Goal: Transaction & Acquisition: Purchase product/service

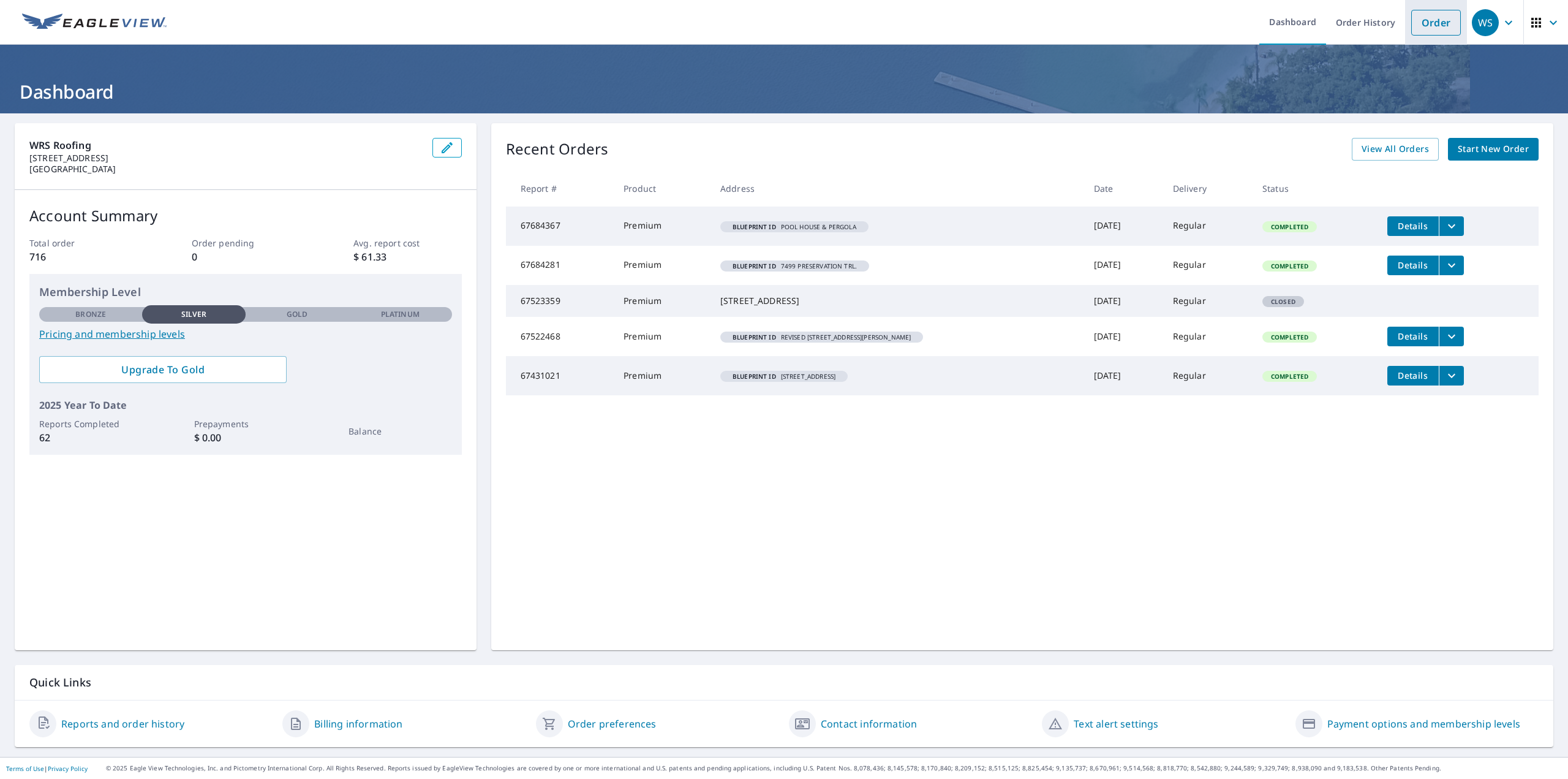
click at [1432, 19] on link "Order" at bounding box center [1436, 23] width 50 height 26
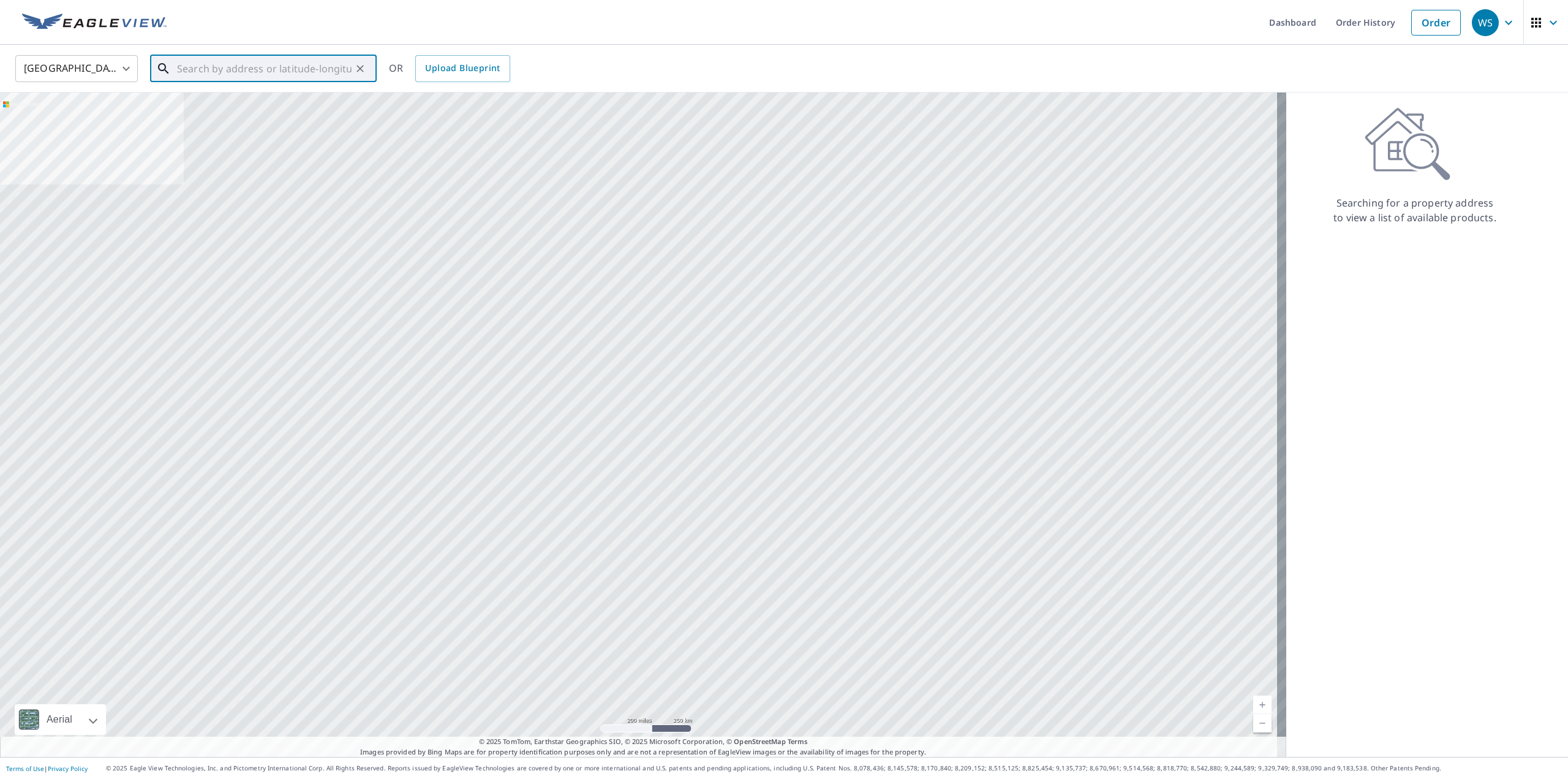
click at [190, 73] on input "text" at bounding box center [265, 69] width 175 height 34
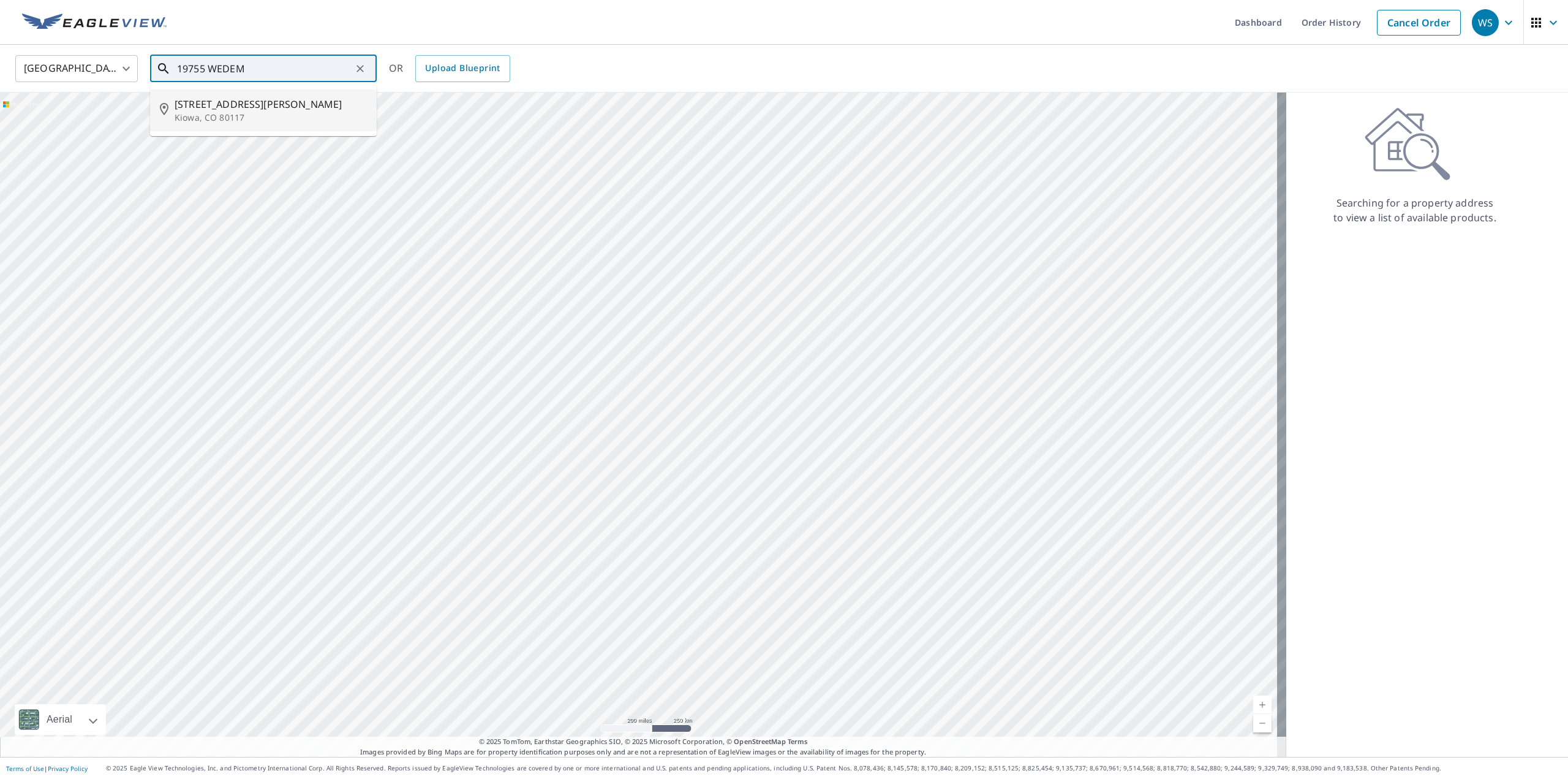
click at [222, 101] on span "19755 Wedemeyer Rd" at bounding box center [271, 104] width 192 height 15
type input "19755 Wedemeyer Rd Kiowa, CO 80117"
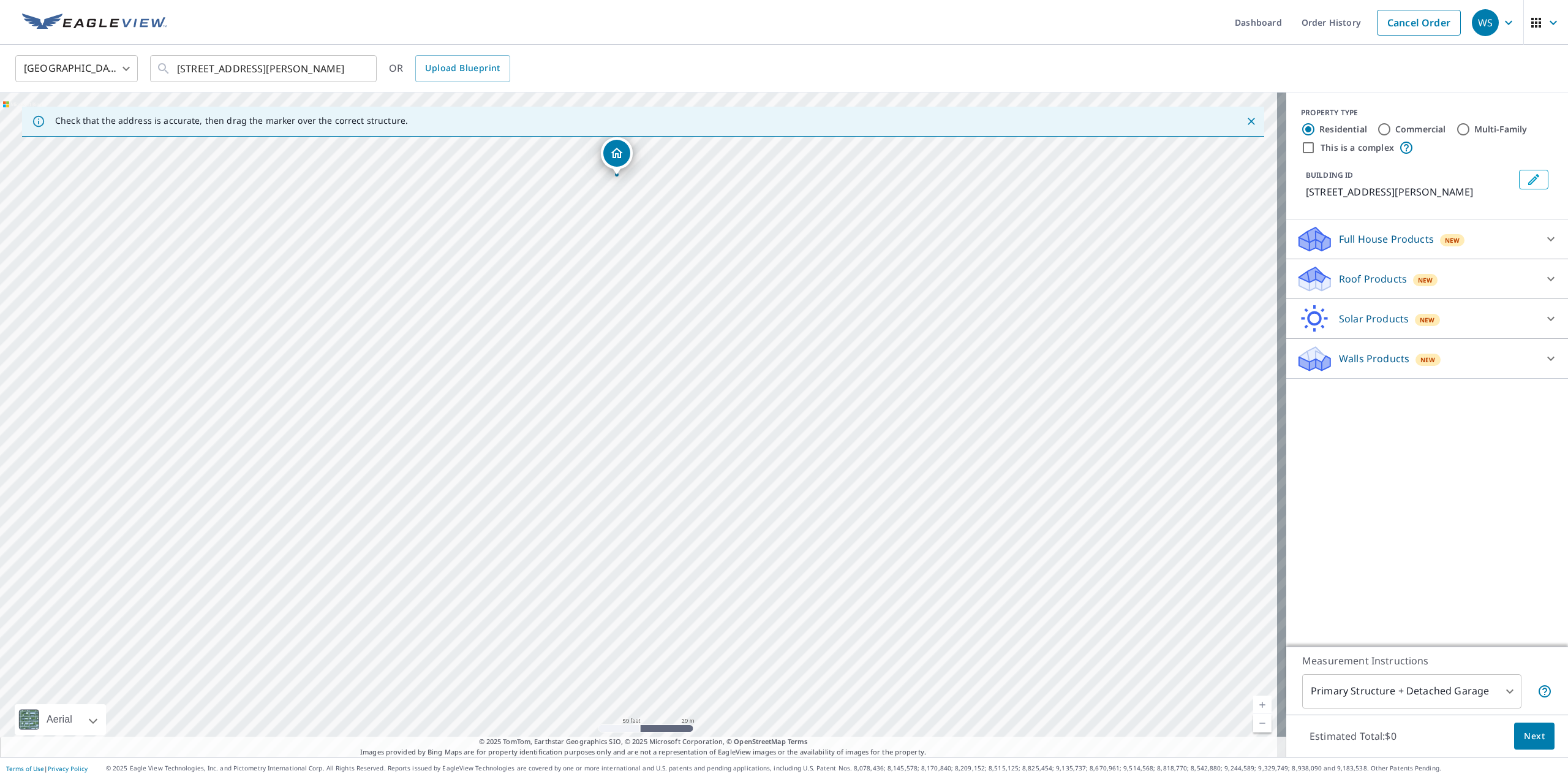
drag, startPoint x: 501, startPoint y: 299, endPoint x: 617, endPoint y: 149, distance: 189.6
click at [1370, 286] on p "Roof Products" at bounding box center [1373, 279] width 68 height 15
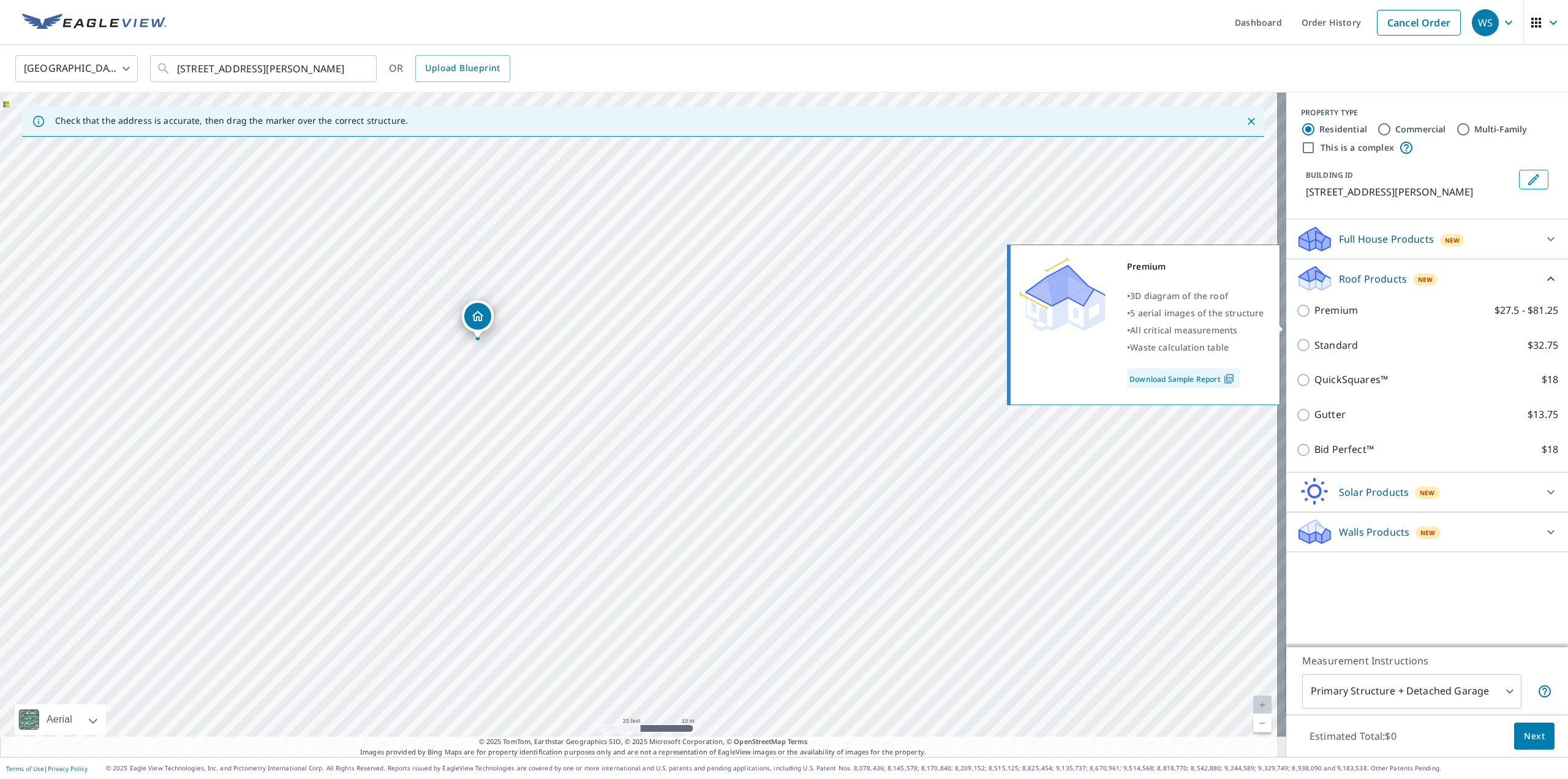
click at [1296, 318] on input "Premium $27.5 - $81.25" at bounding box center [1305, 310] width 18 height 15
checkbox input "true"
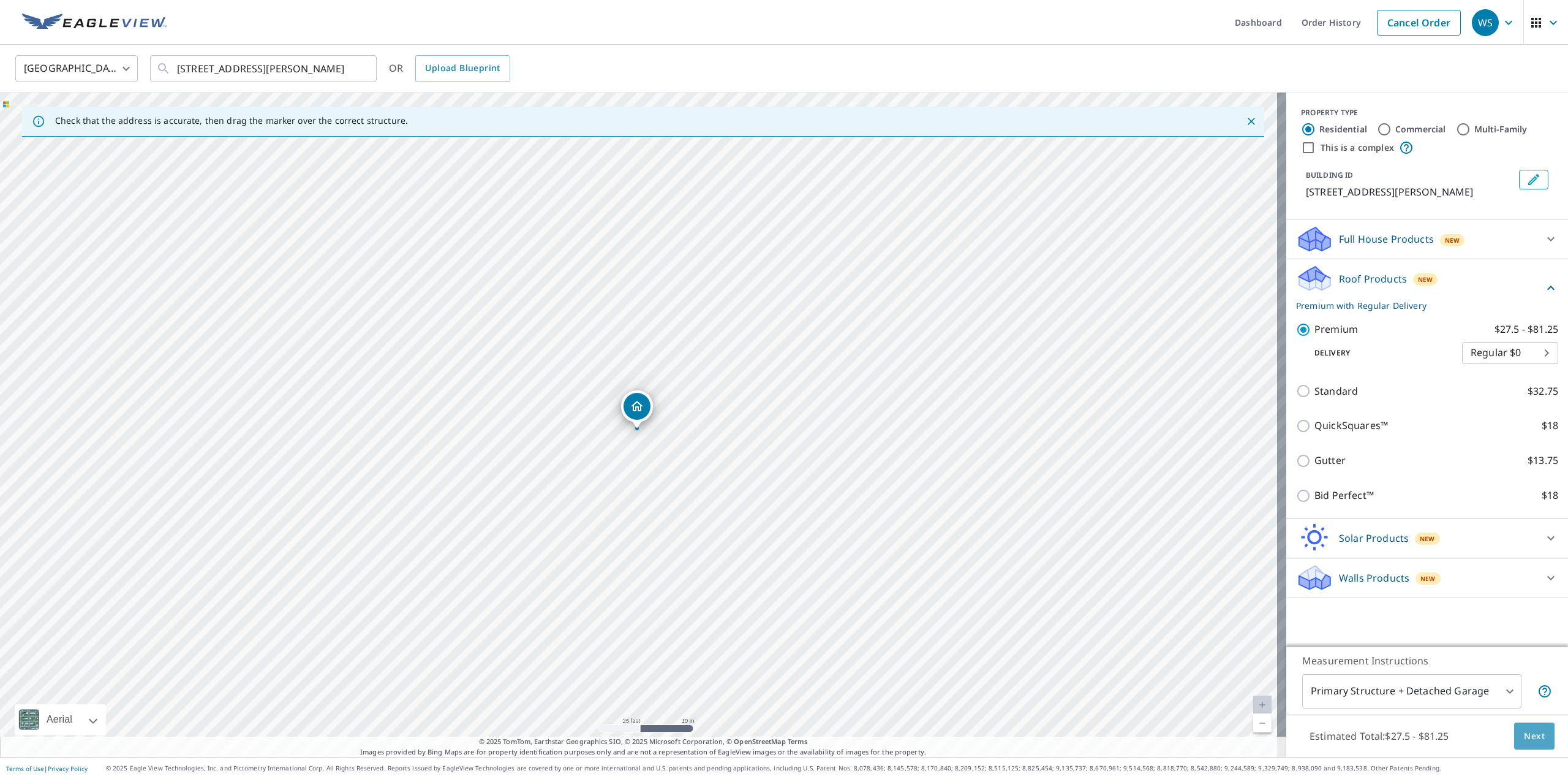
click at [1529, 740] on span "Next" at bounding box center [1534, 736] width 21 height 15
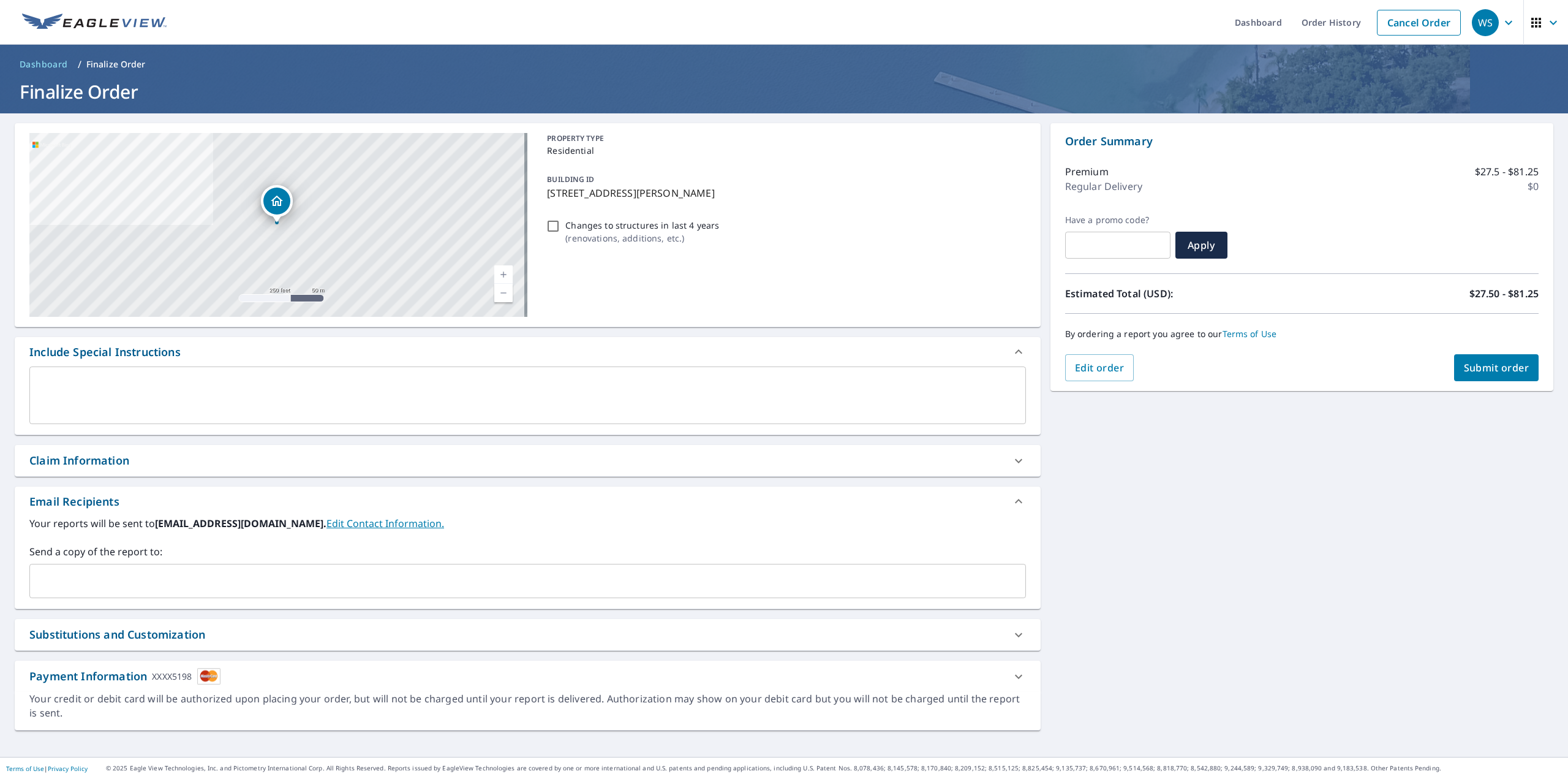
click at [1507, 362] on span "Submit order" at bounding box center [1497, 368] width 65 height 14
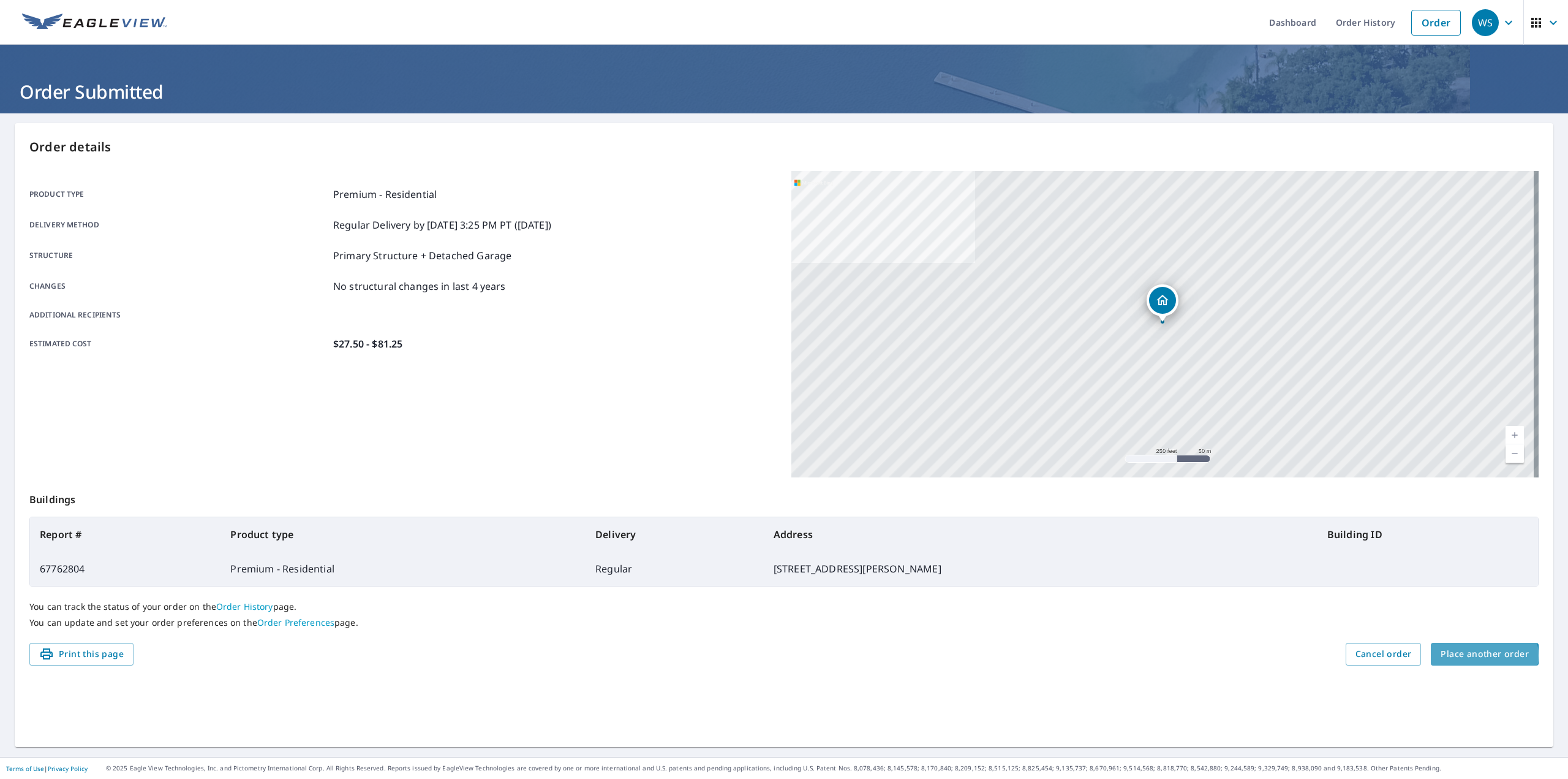
click at [1476, 655] on span "Place another order" at bounding box center [1484, 654] width 88 height 15
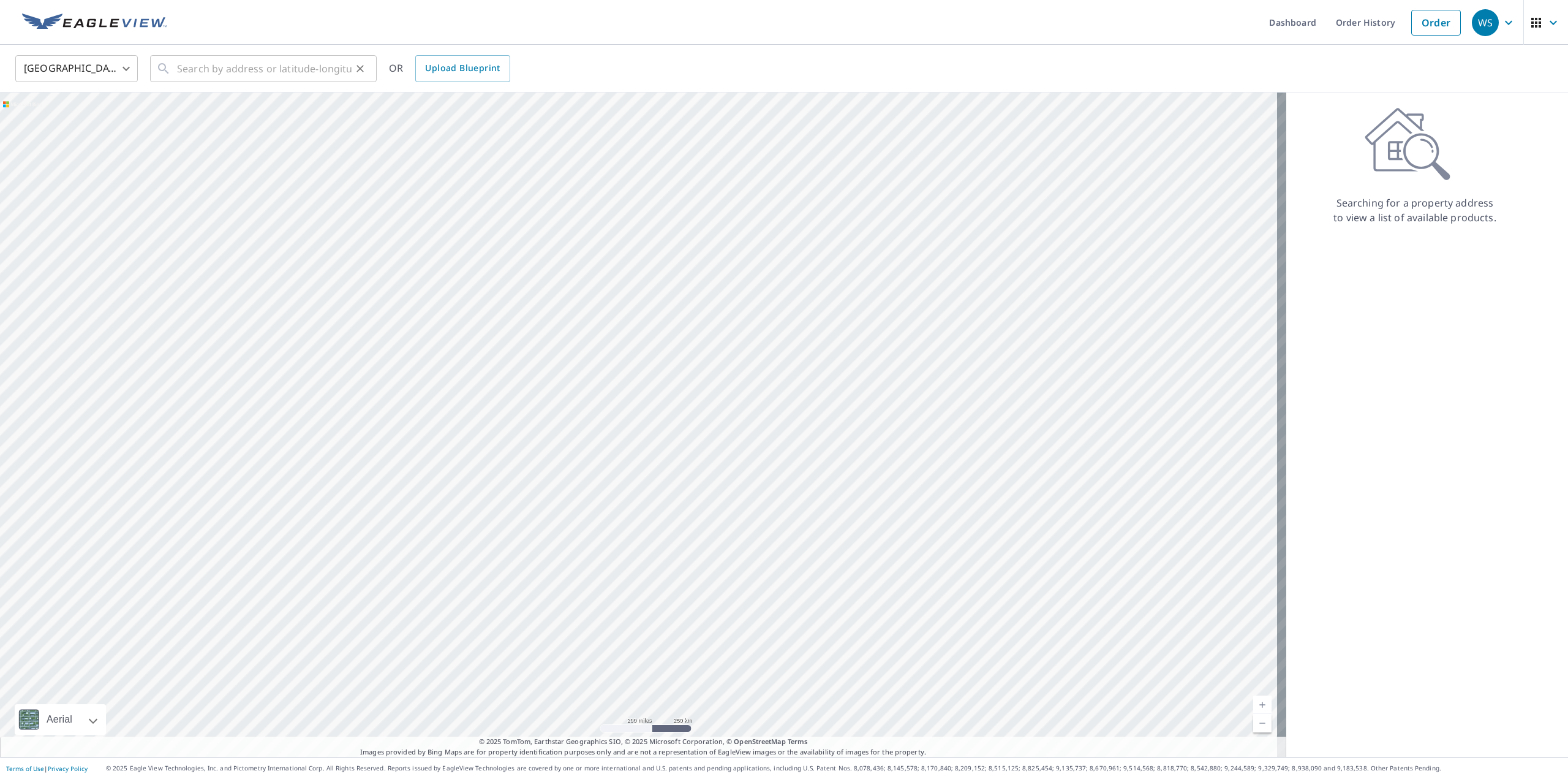
click at [172, 71] on div "​" at bounding box center [263, 69] width 227 height 27
click at [241, 106] on span "3631 Lonesome Rock Rd" at bounding box center [271, 104] width 192 height 15
type input "3631 Lonesome Rock Rd Elizabeth, CO 80107"
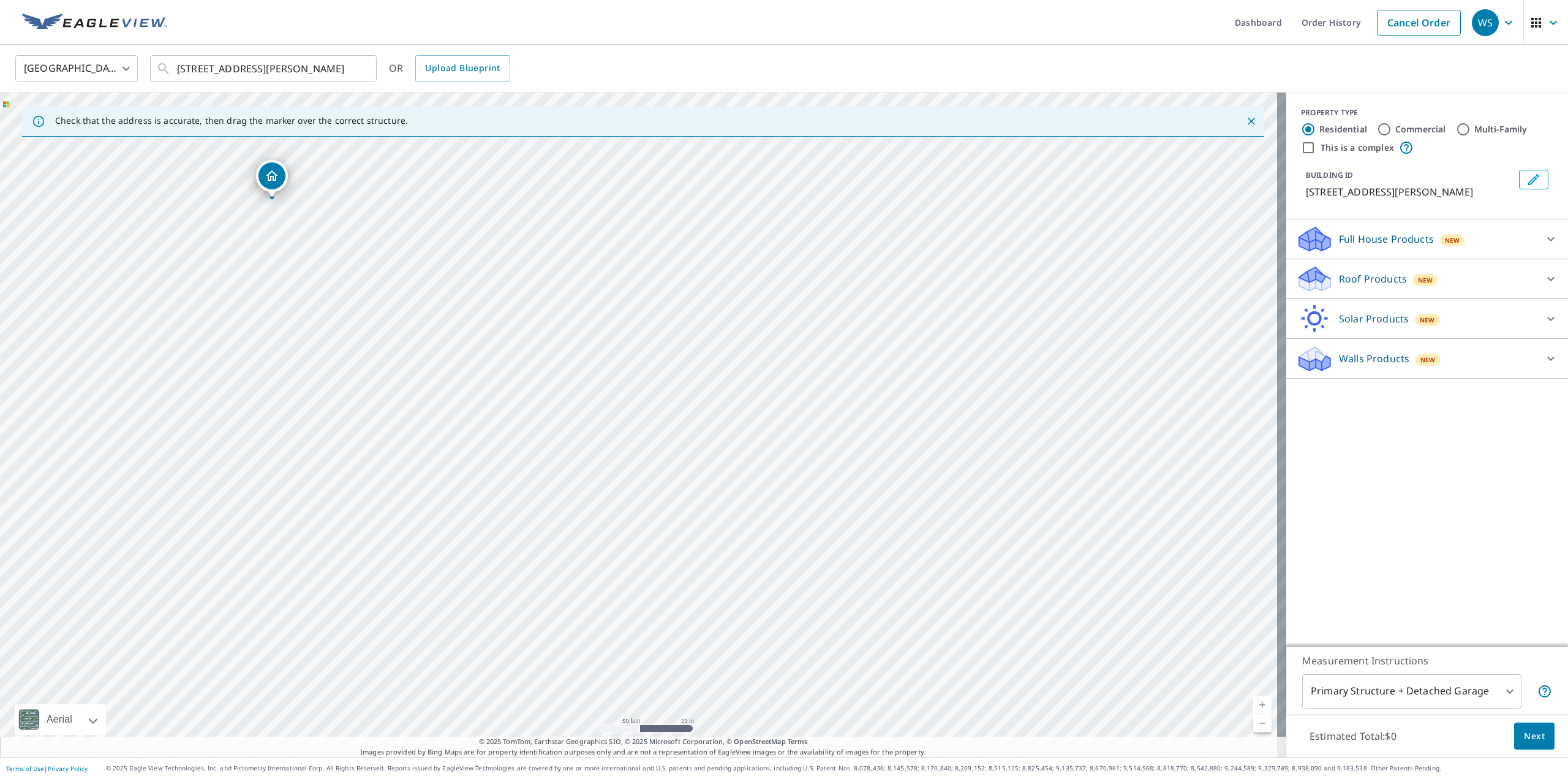
drag, startPoint x: 356, startPoint y: 350, endPoint x: 275, endPoint y: 176, distance: 191.9
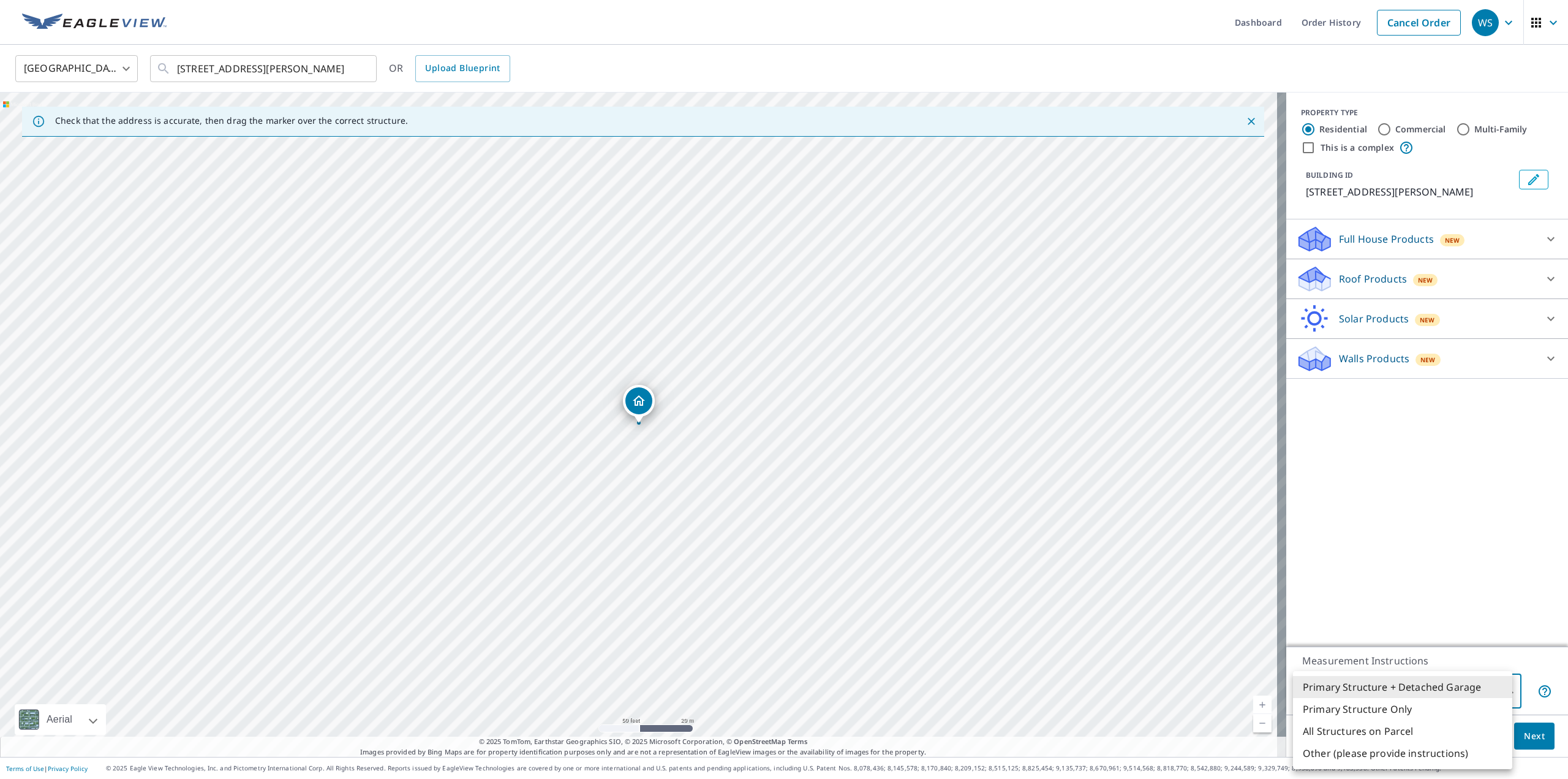
click at [1500, 689] on body "WS WS Dashboard Order History Cancel Order WS United States US ​ 3631 Lonesome …" at bounding box center [784, 389] width 1568 height 779
click at [1362, 709] on li "Primary Structure Only" at bounding box center [1402, 709] width 219 height 22
type input "2"
click at [1360, 281] on p "Roof Products" at bounding box center [1373, 279] width 68 height 15
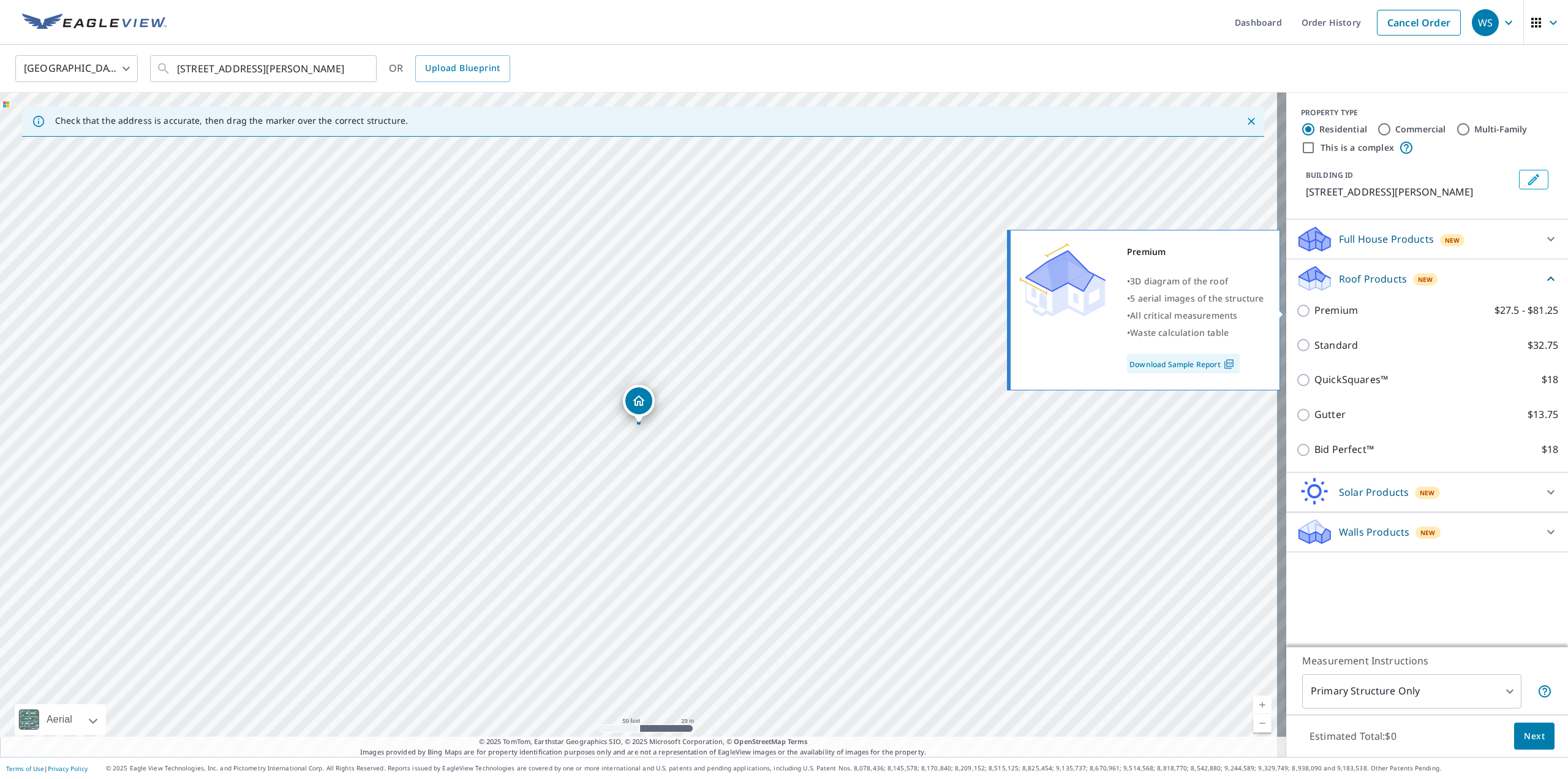
click at [1296, 304] on input "Premium $27.5 - $81.25" at bounding box center [1305, 310] width 18 height 15
checkbox input "true"
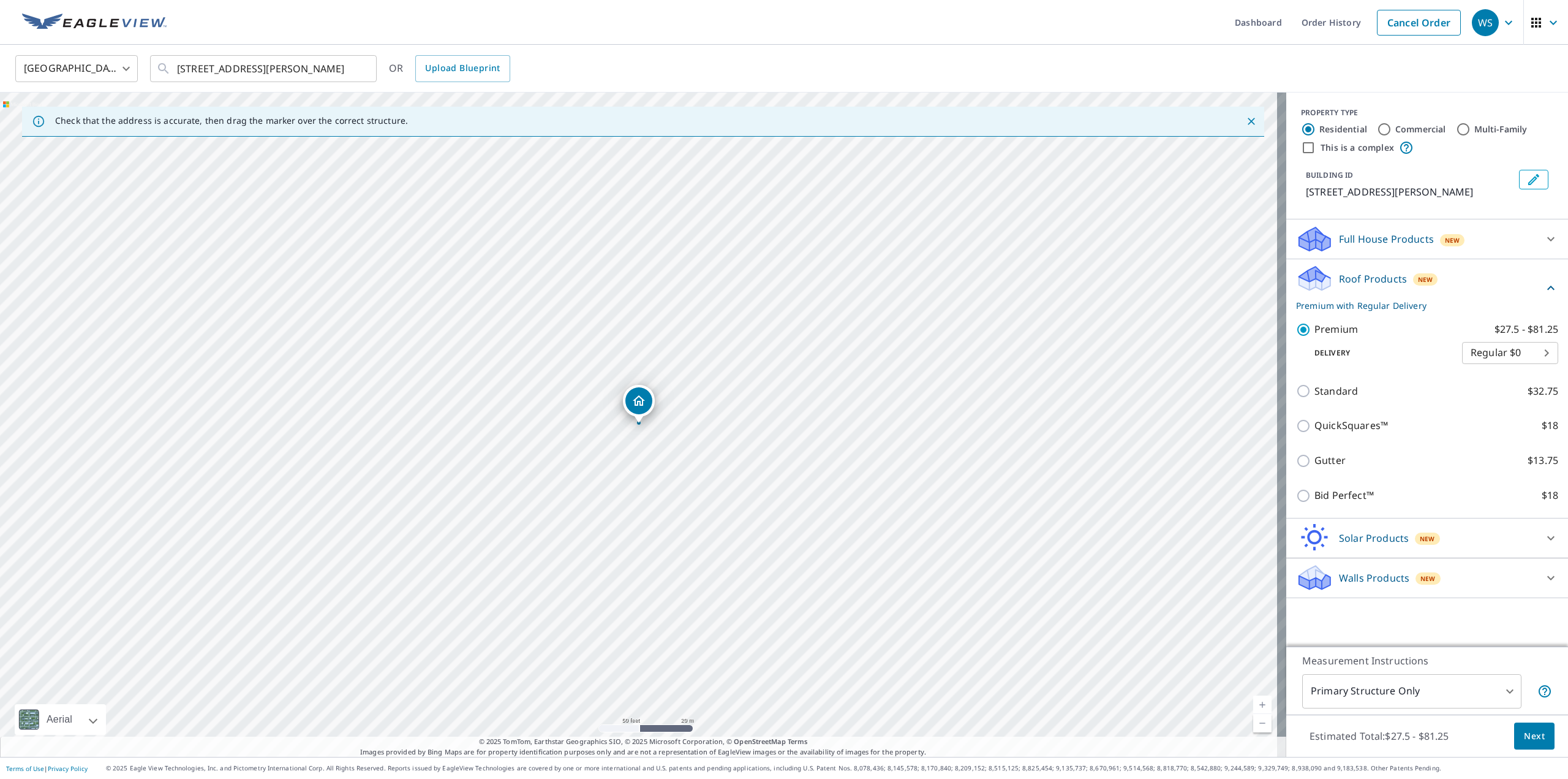
click at [1527, 739] on span "Next" at bounding box center [1534, 736] width 21 height 15
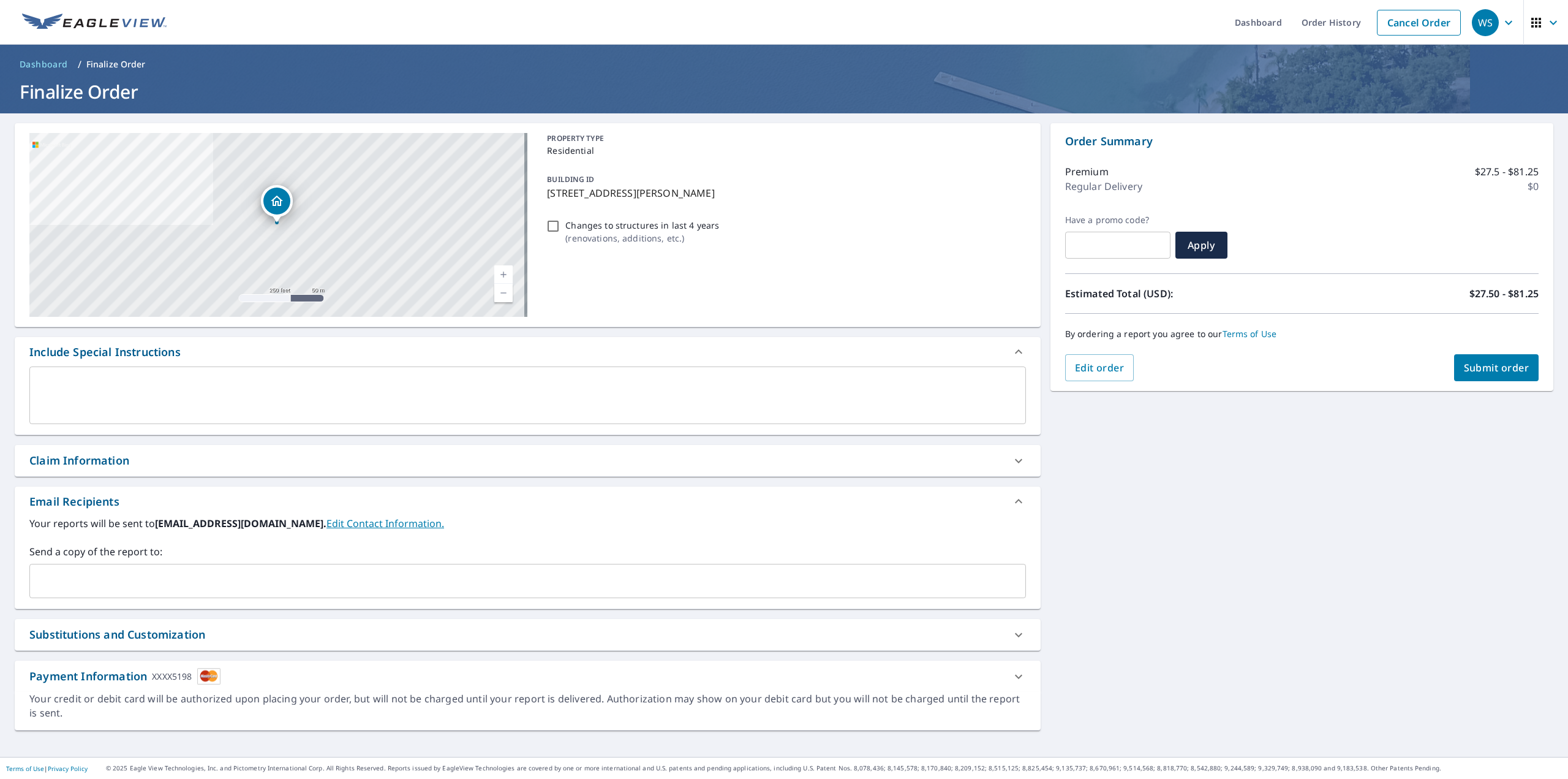
click at [1486, 369] on span "Submit order" at bounding box center [1497, 368] width 65 height 14
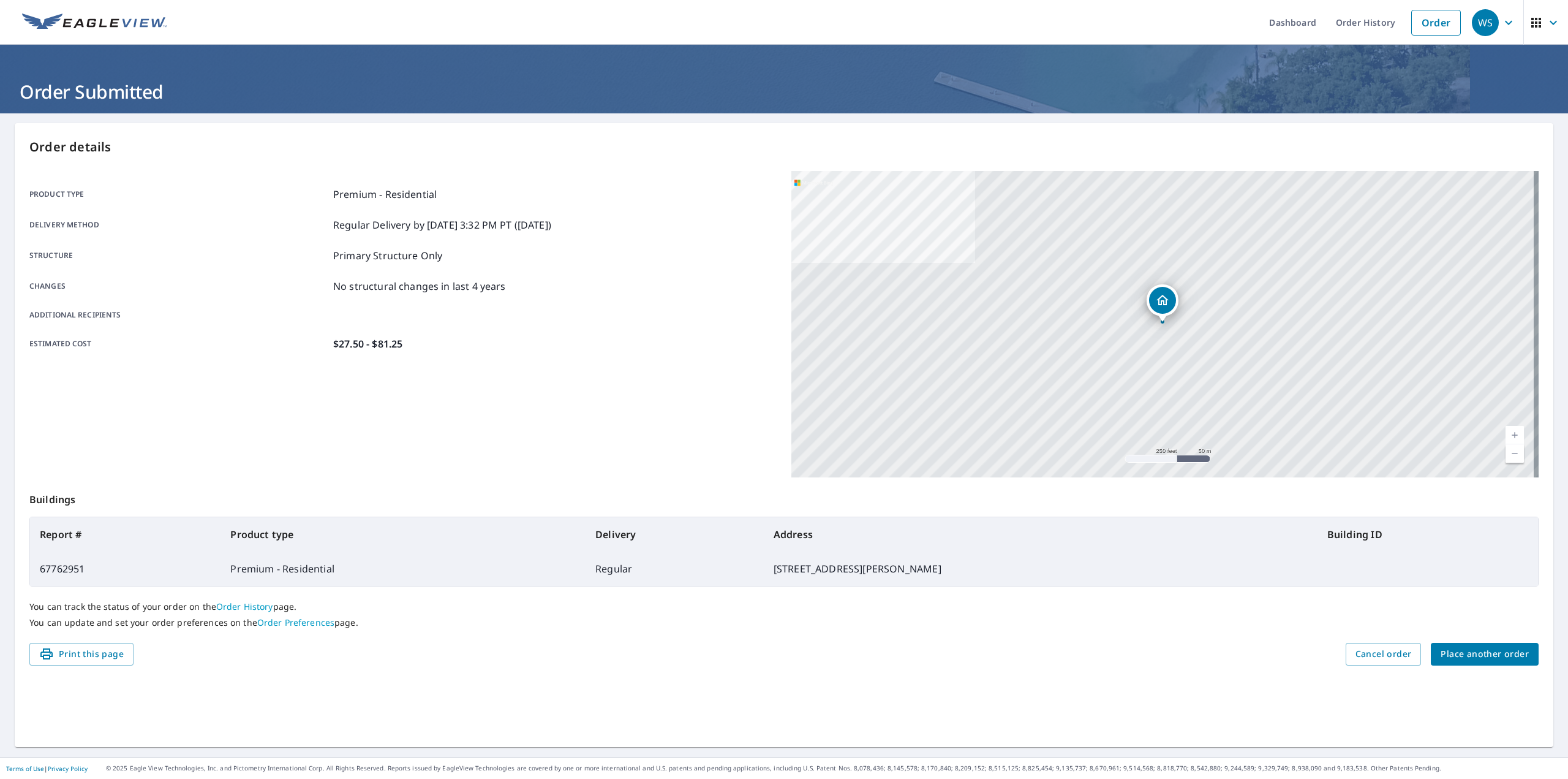
click at [1474, 653] on span "Place another order" at bounding box center [1484, 654] width 88 height 15
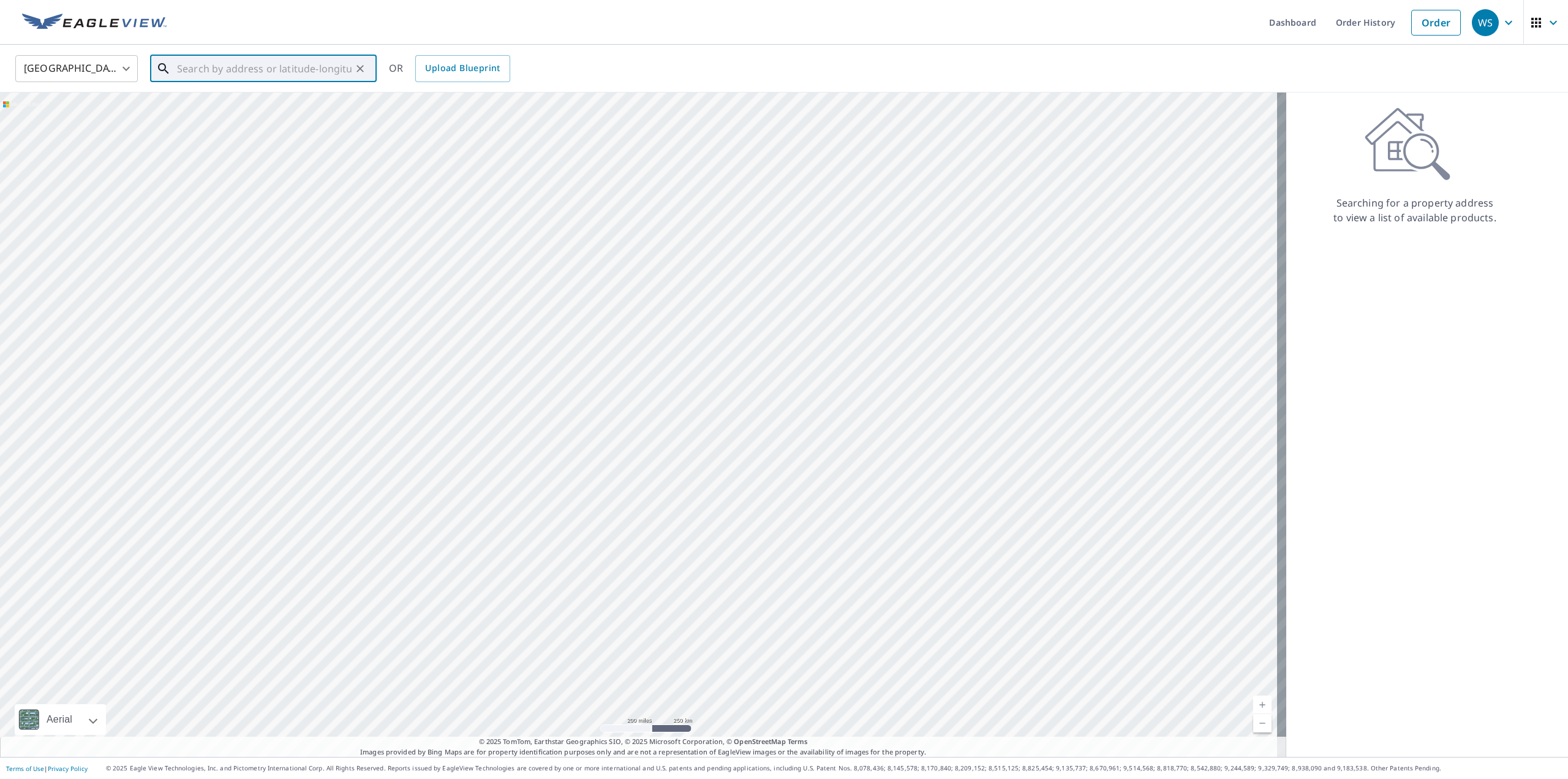
click at [185, 71] on input "text" at bounding box center [265, 69] width 175 height 34
click at [252, 98] on span "32500 Private Road 055" at bounding box center [271, 104] width 192 height 15
type input "32500 Private Road 055 Kiowa, CO 80117"
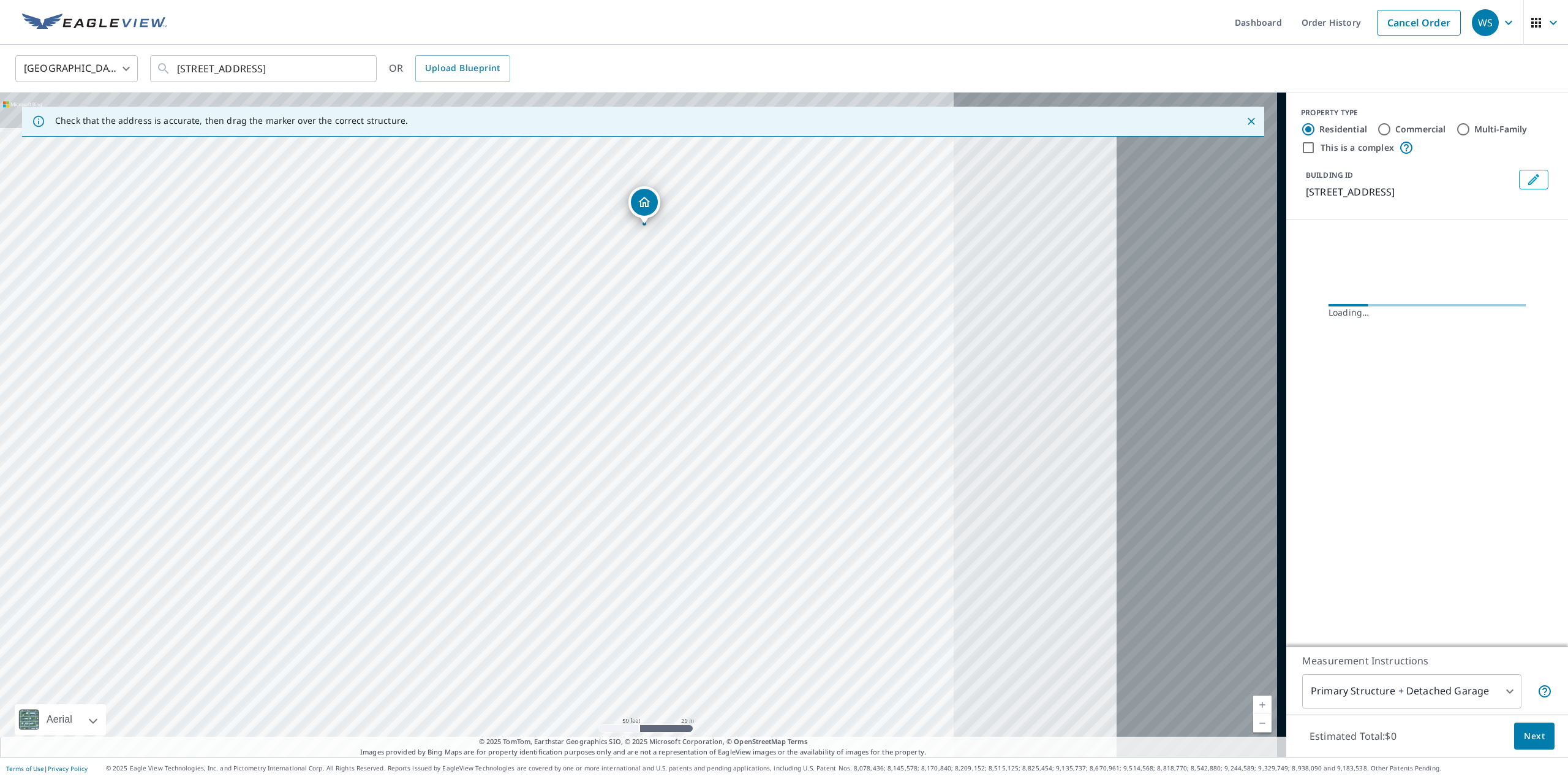
drag, startPoint x: 1002, startPoint y: 427, endPoint x: 617, endPoint y: 469, distance: 387.3
click at [617, 469] on div "32500 Private Road 055 Kiowa, CO 80117" at bounding box center [643, 424] width 1286 height 664
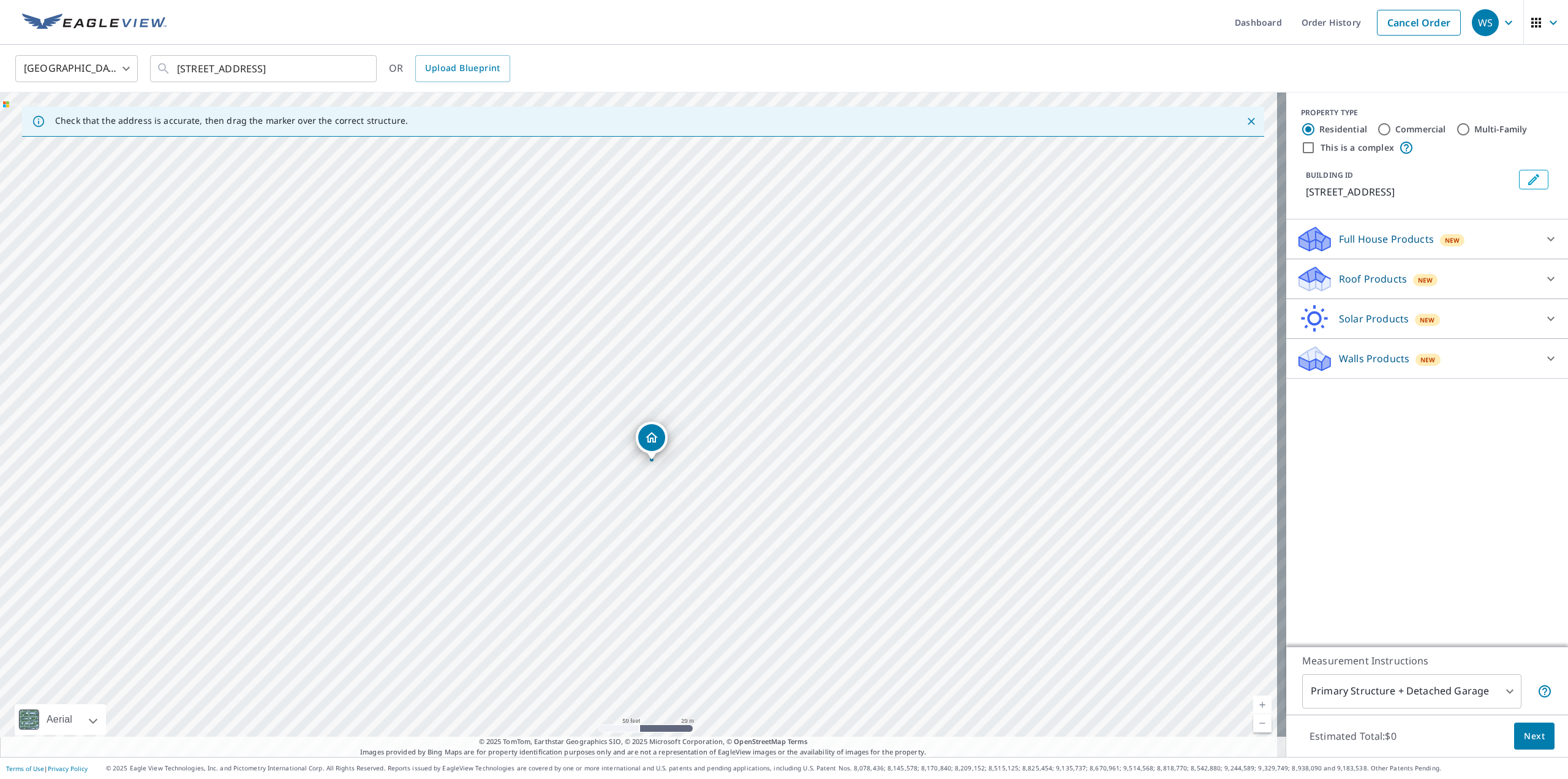
drag, startPoint x: 644, startPoint y: 203, endPoint x: 657, endPoint y: 240, distance: 39.2
click at [657, 240] on div "32500 Private Road 055 Kiowa, CO 80117" at bounding box center [643, 424] width 1286 height 664
drag, startPoint x: 653, startPoint y: 435, endPoint x: 724, endPoint y: 564, distance: 147.2
click at [1393, 276] on p "Roof Products" at bounding box center [1373, 279] width 68 height 15
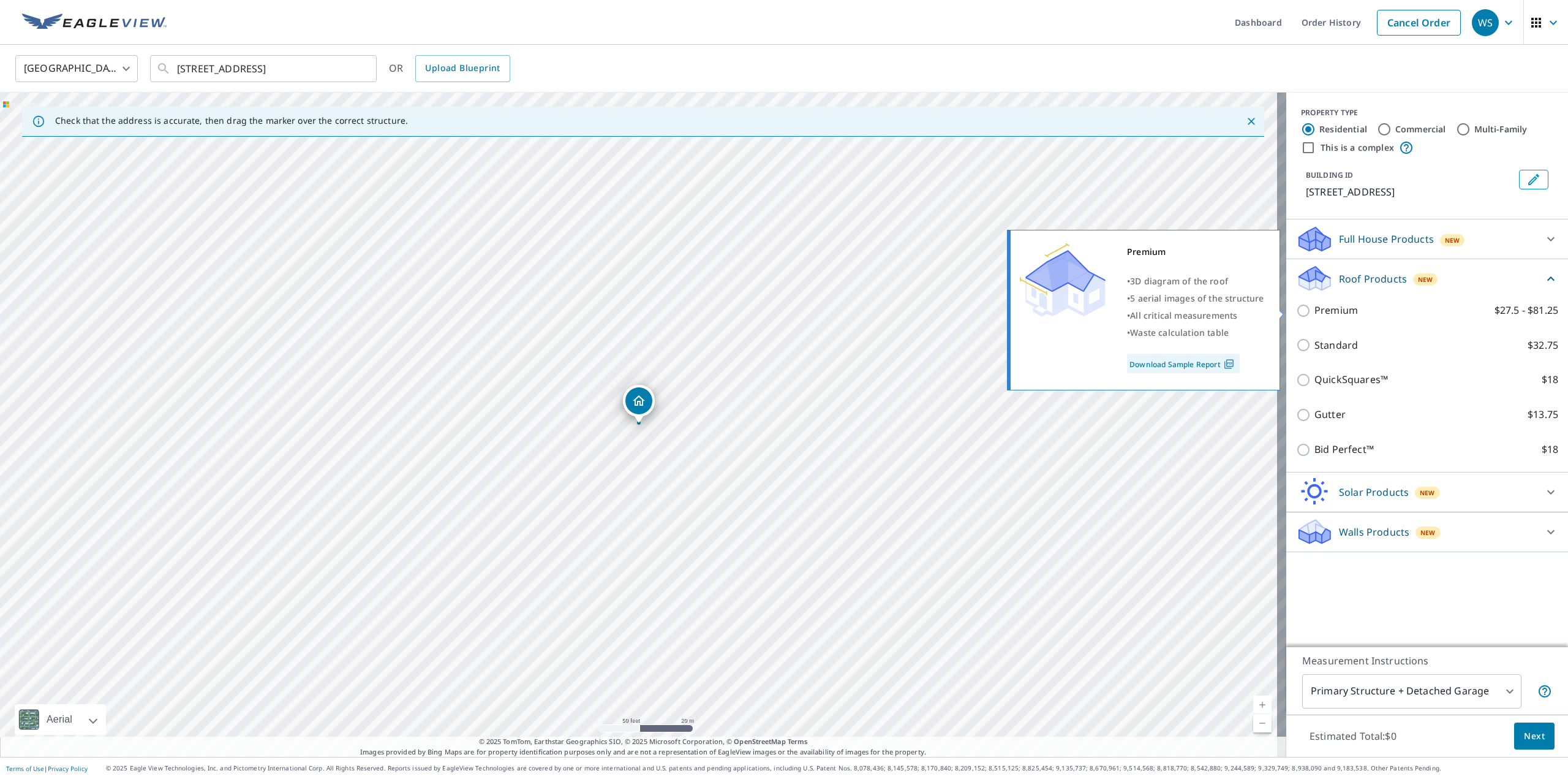
click at [1296, 306] on input "Premium $27.5 - $81.25" at bounding box center [1305, 310] width 18 height 15
checkbox input "true"
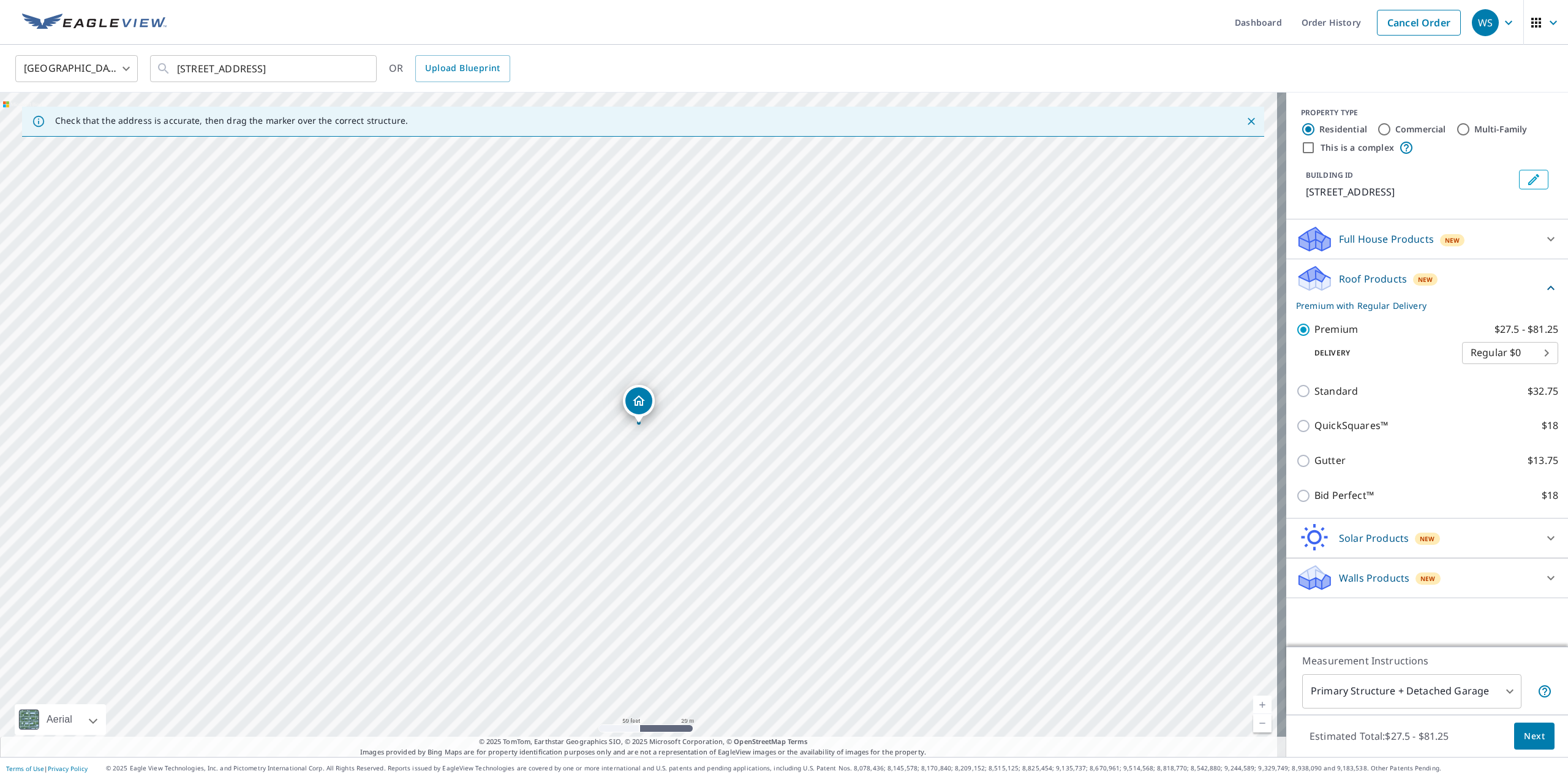
click at [1535, 732] on button "Next" at bounding box center [1534, 736] width 41 height 28
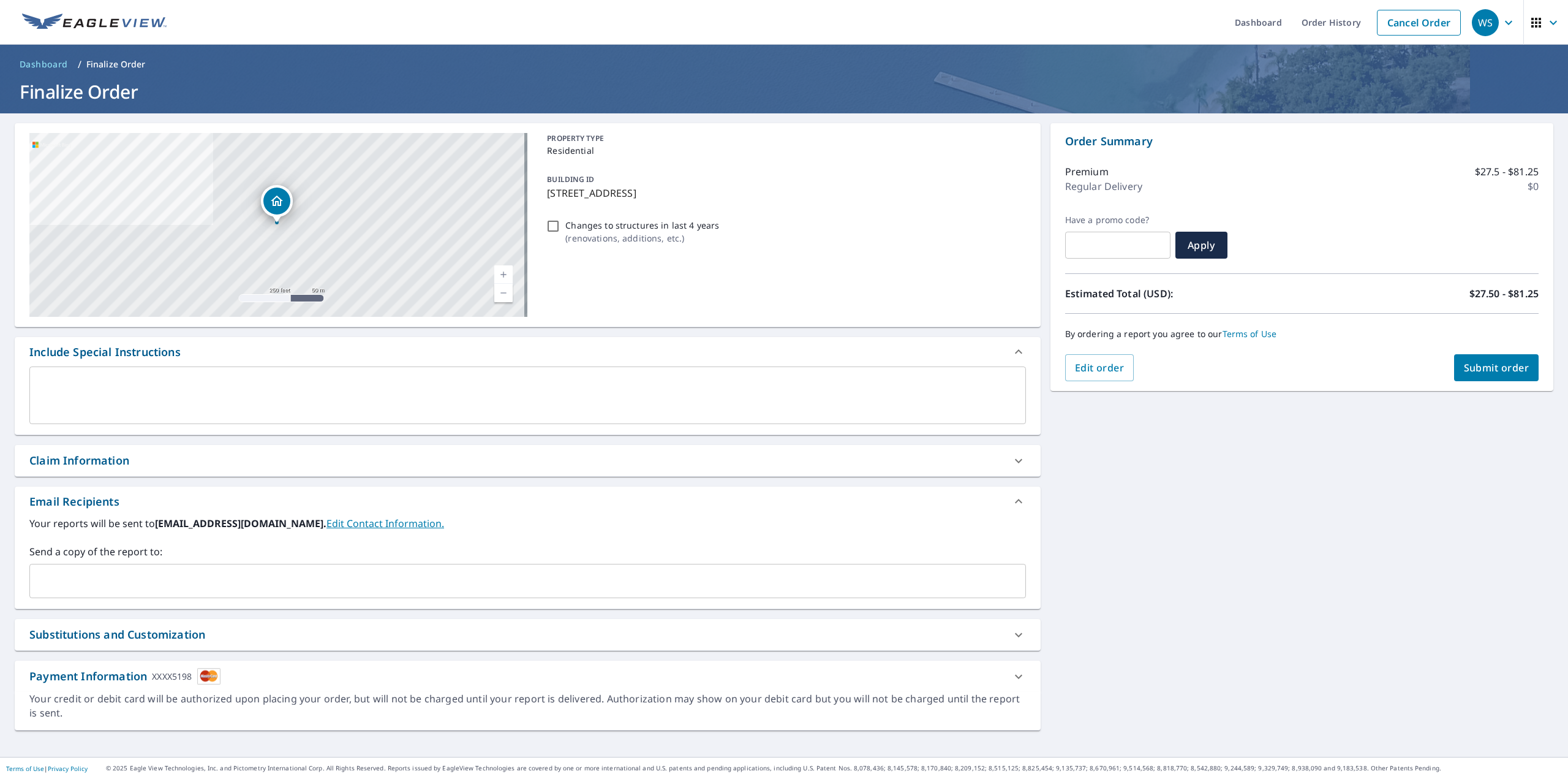
click at [1489, 367] on span "Submit order" at bounding box center [1497, 368] width 65 height 14
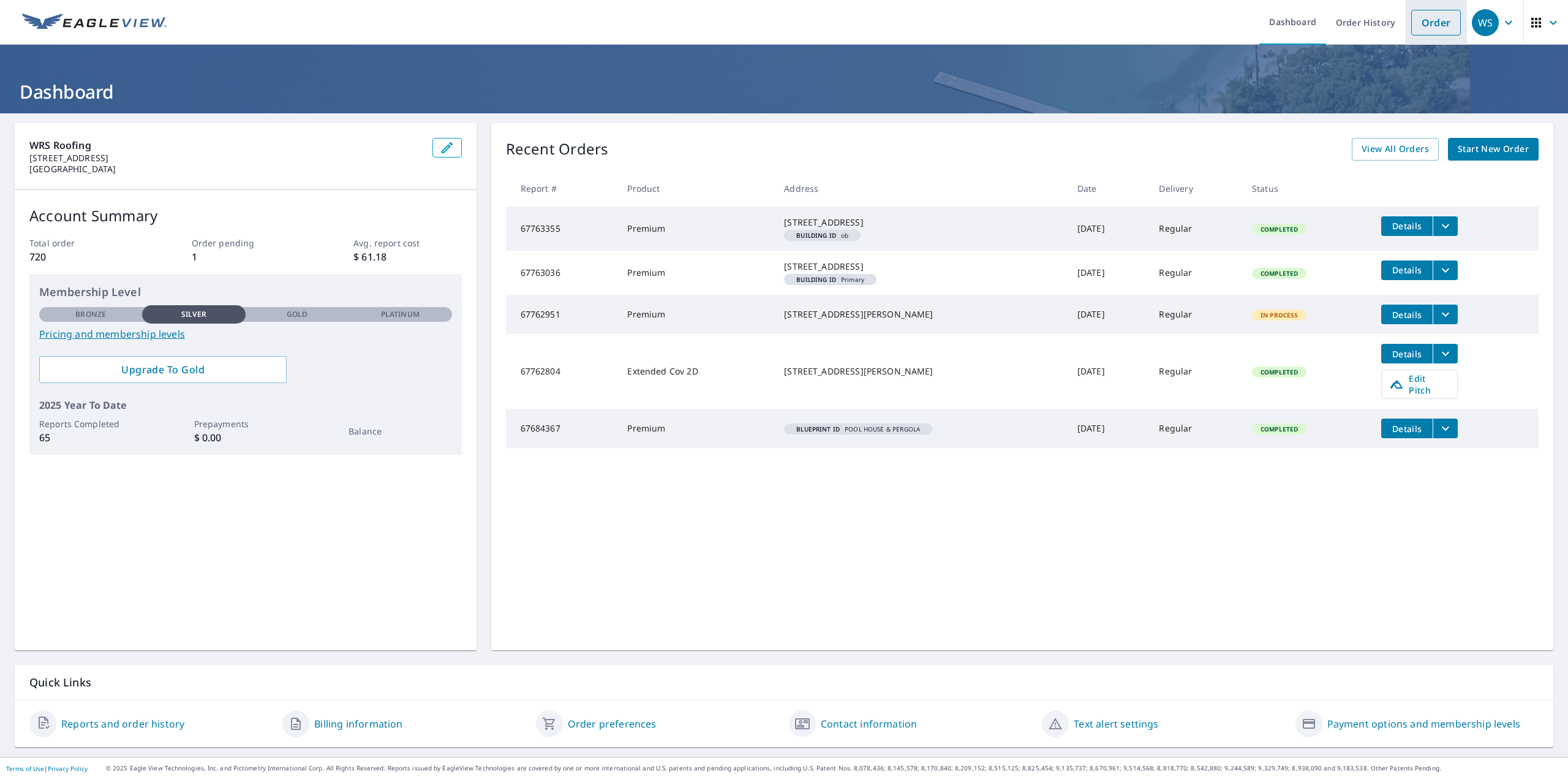
click at [1434, 20] on link "Order" at bounding box center [1436, 23] width 50 height 26
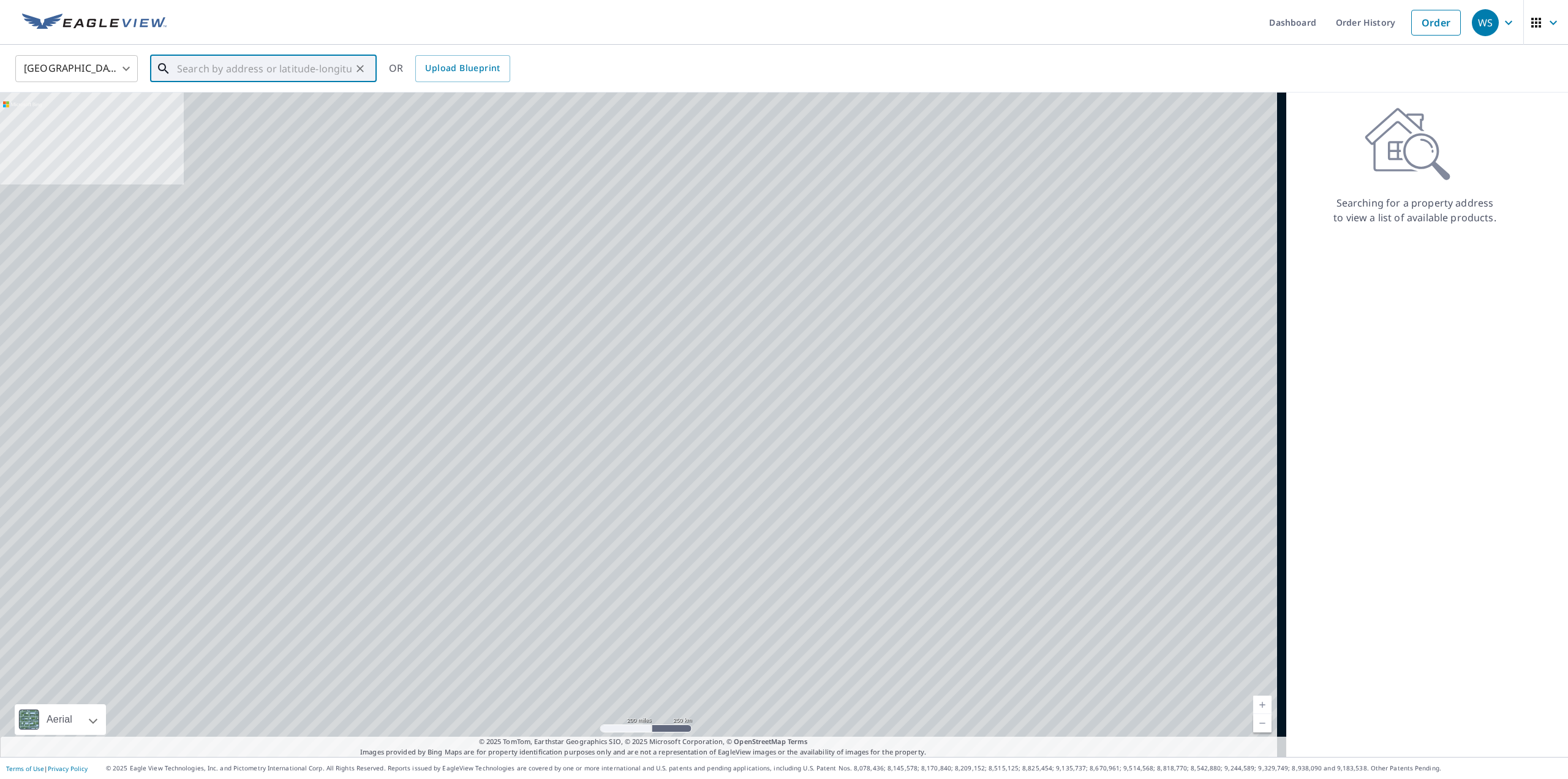
click at [193, 75] on input "text" at bounding box center [265, 69] width 175 height 34
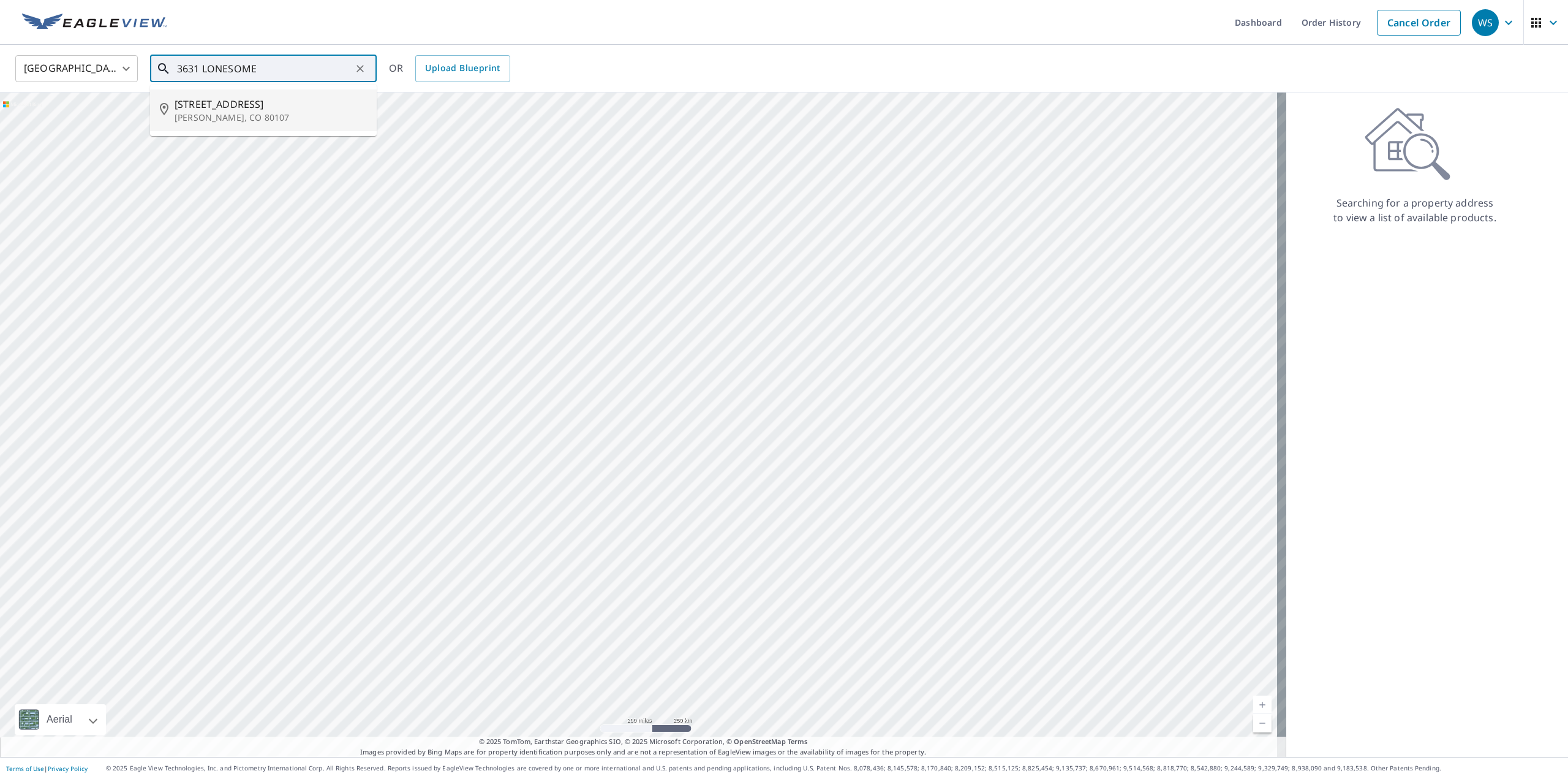
click at [197, 103] on span "3631 Lonesome Rock Rd" at bounding box center [271, 104] width 192 height 15
type input "3631 Lonesome Rock Rd Elizabeth, CO 80107"
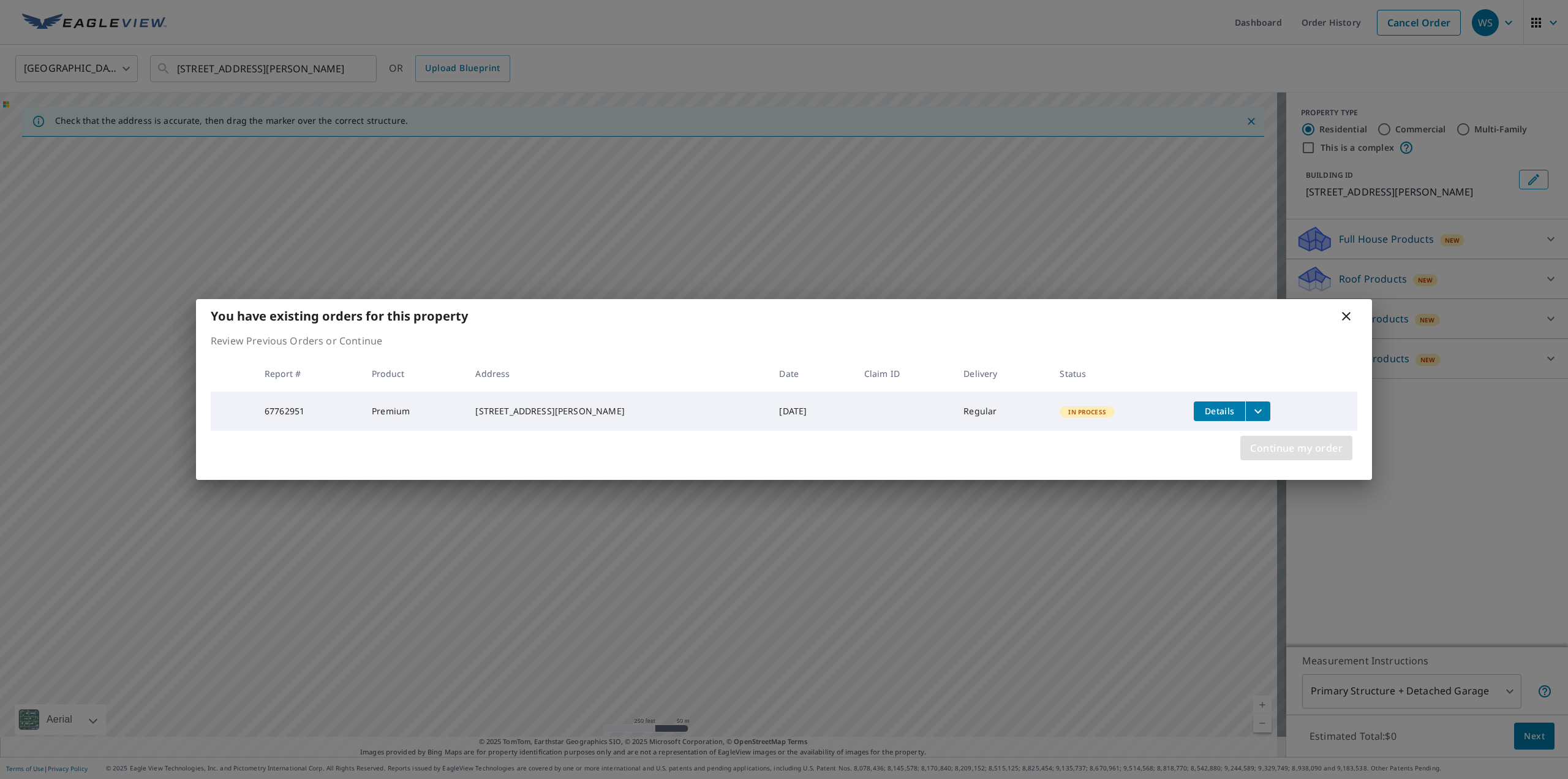
click at [1291, 450] on span "Continue my order" at bounding box center [1297, 448] width 92 height 17
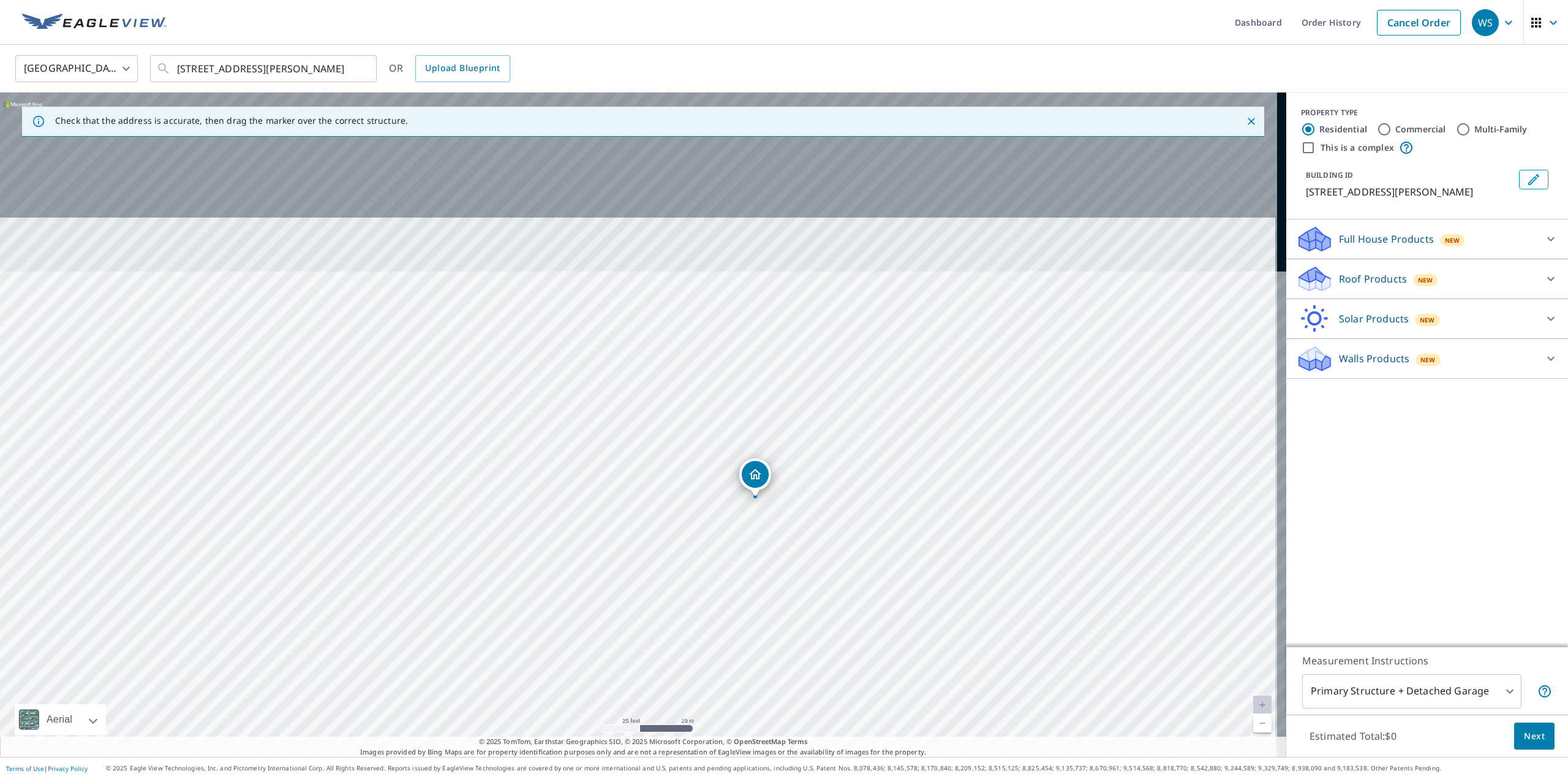
drag, startPoint x: 571, startPoint y: 313, endPoint x: 574, endPoint y: 554, distance: 241.0
click at [574, 554] on div "3631 Lonesome Rock Rd Elizabeth, CO 80107" at bounding box center [643, 424] width 1286 height 664
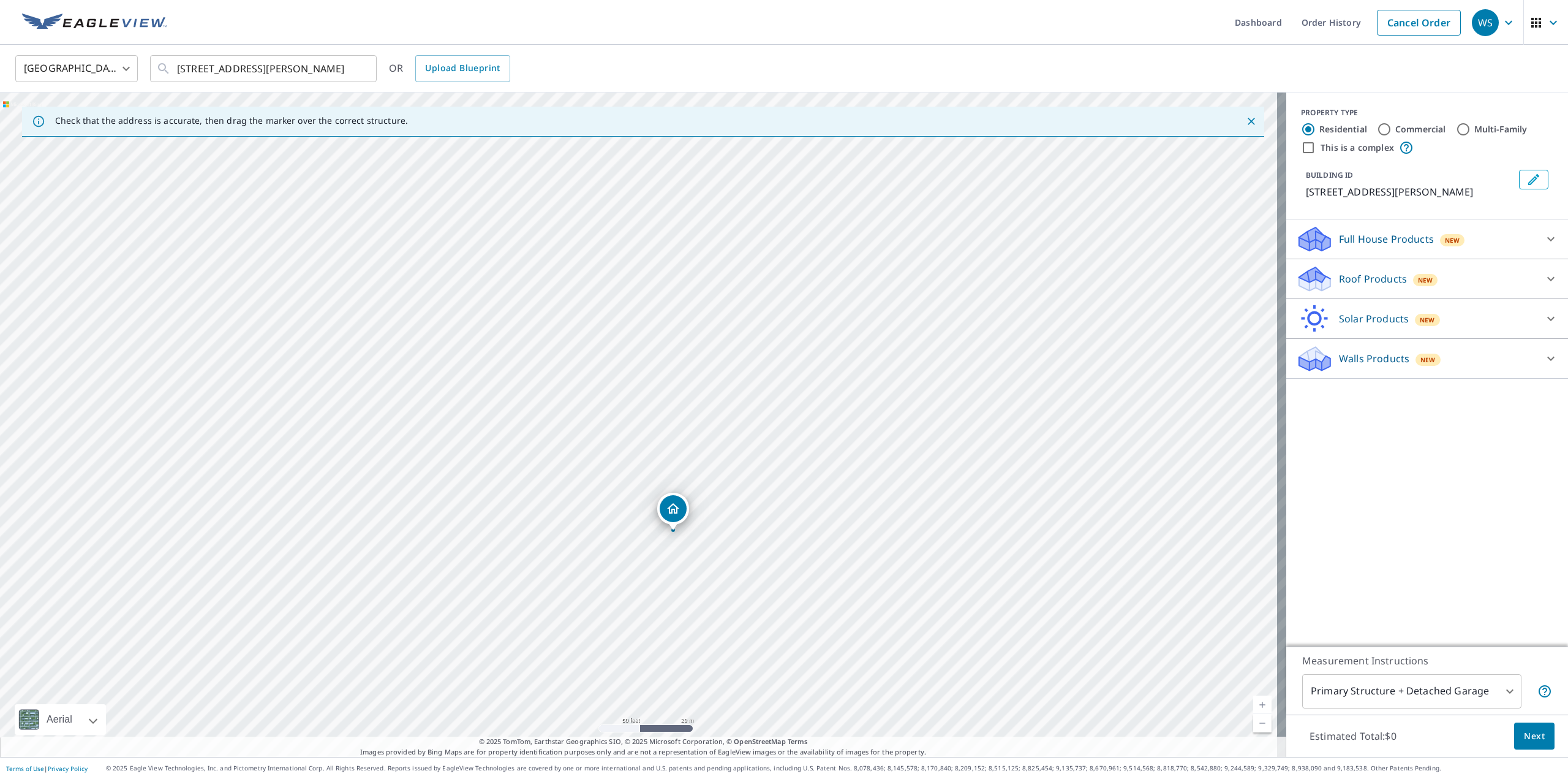
drag, startPoint x: 601, startPoint y: 305, endPoint x: 611, endPoint y: 428, distance: 123.4
click at [611, 428] on div "3631 Lonesome Rock Rd Elizabeth, CO 80107" at bounding box center [643, 424] width 1286 height 664
drag, startPoint x: 677, startPoint y: 504, endPoint x: 609, endPoint y: 343, distance: 174.8
drag, startPoint x: 632, startPoint y: 395, endPoint x: 617, endPoint y: 384, distance: 18.6
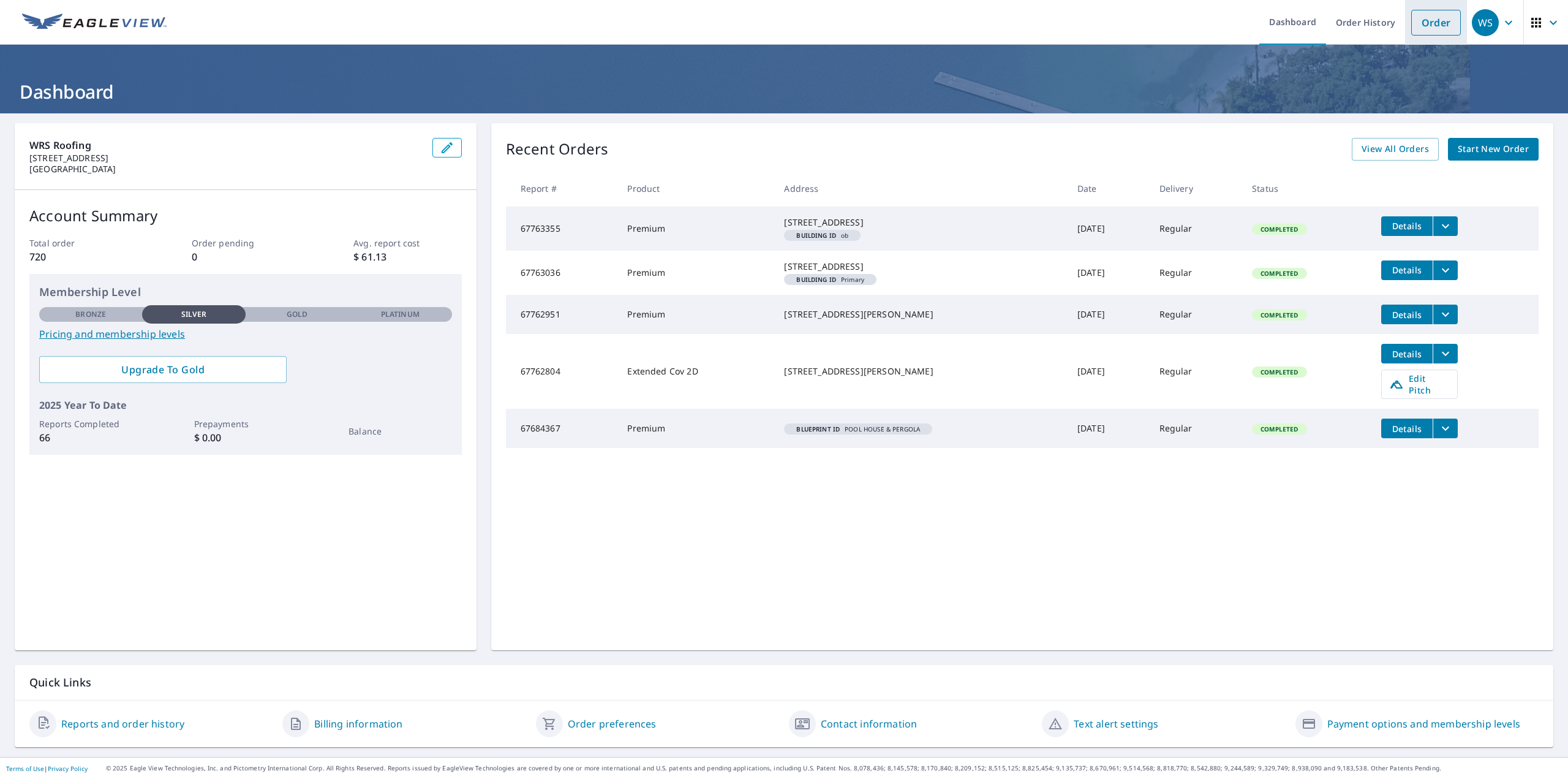
click at [1425, 25] on link "Order" at bounding box center [1436, 23] width 50 height 26
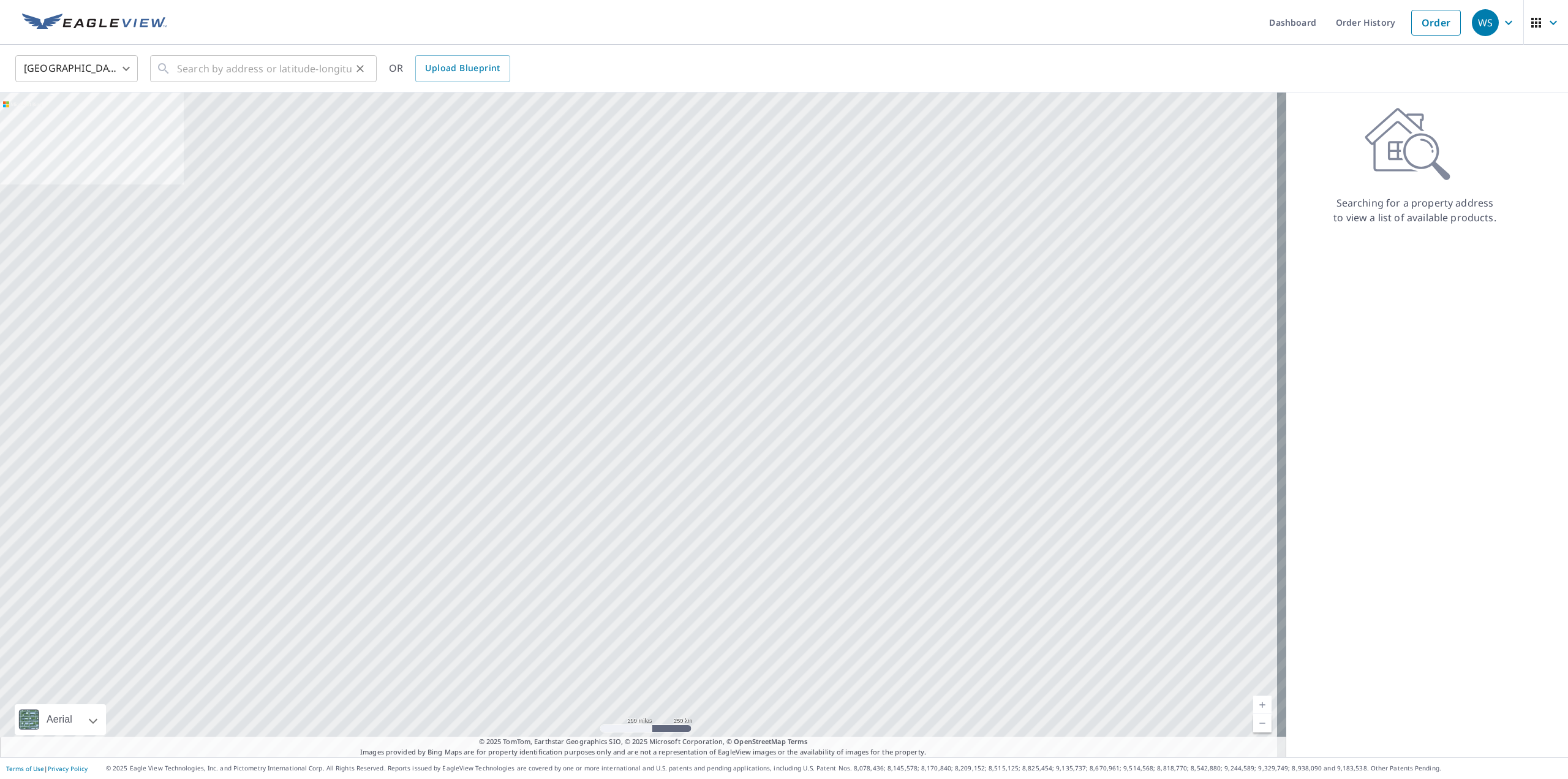
click at [172, 76] on div "​" at bounding box center [263, 69] width 227 height 27
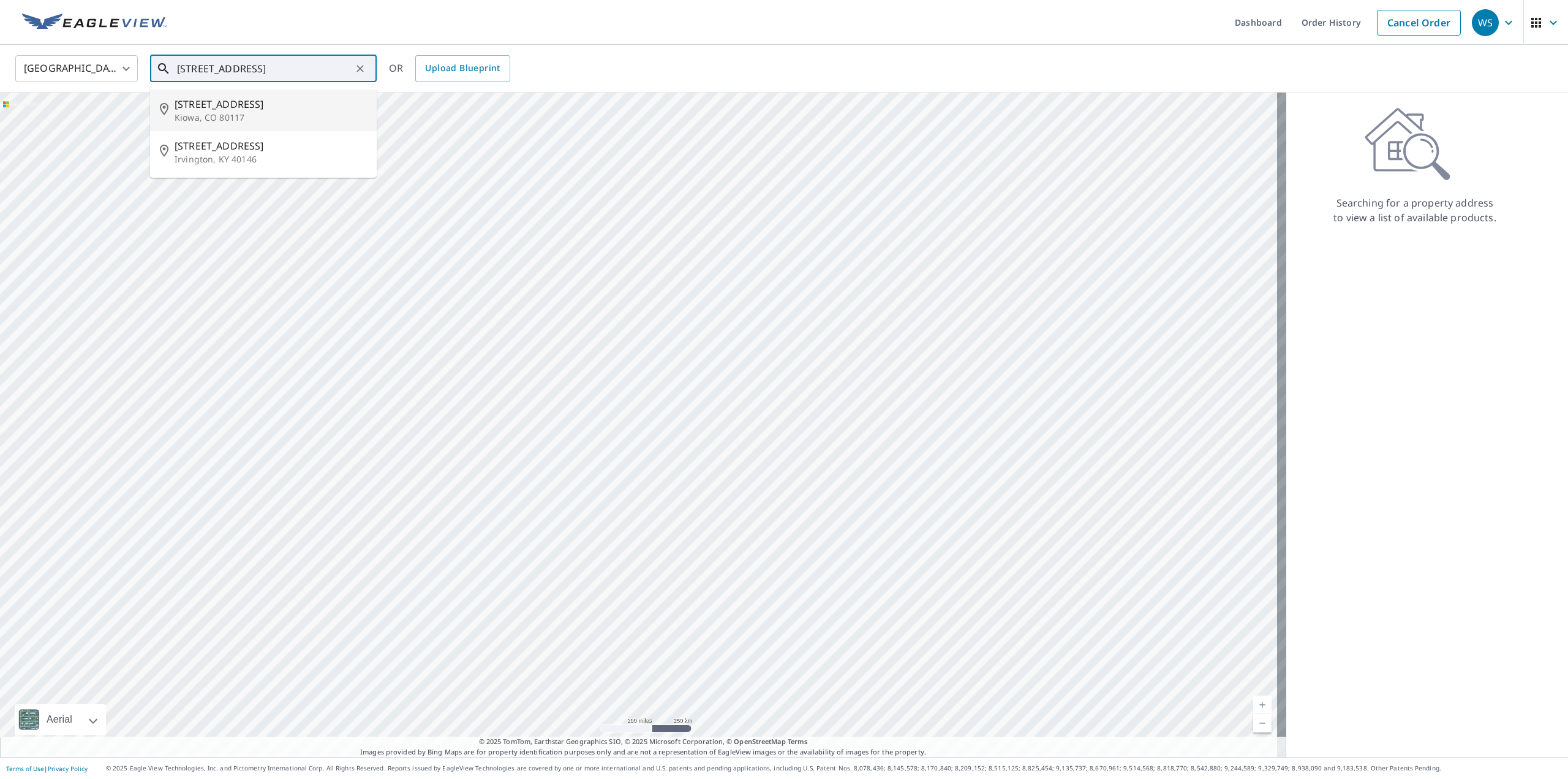
click at [212, 113] on p "Kiowa, CO 80117" at bounding box center [271, 118] width 192 height 12
type input "11020 Highway 86 Kiowa, CO 80117"
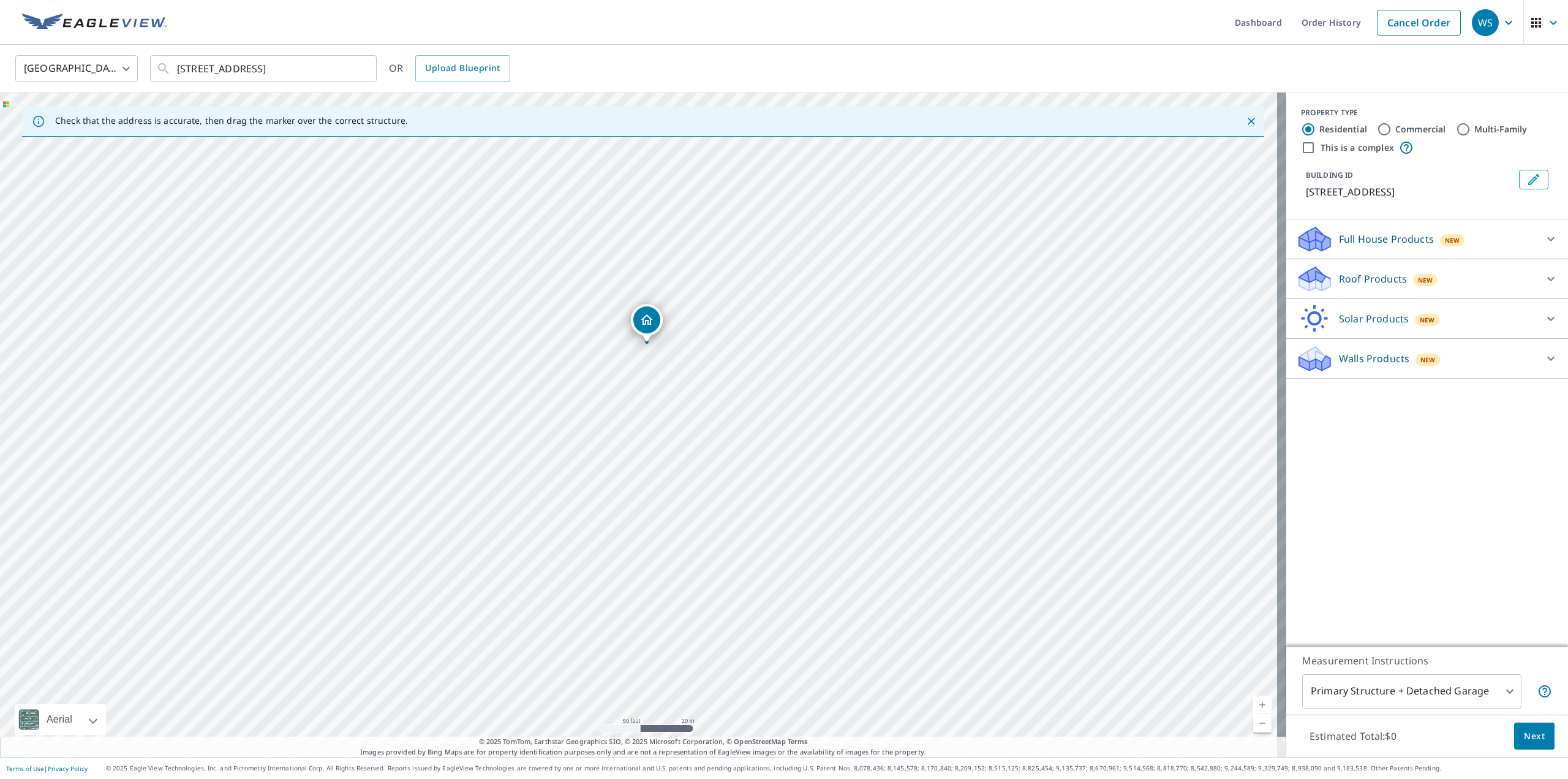
drag, startPoint x: 605, startPoint y: 413, endPoint x: 613, endPoint y: 332, distance: 81.4
click at [613, 332] on div "11020 Highway 86 Kiowa, CO 80117" at bounding box center [643, 424] width 1286 height 664
drag, startPoint x: 649, startPoint y: 319, endPoint x: 649, endPoint y: 288, distance: 31.0
drag, startPoint x: 615, startPoint y: 387, endPoint x: 601, endPoint y: 426, distance: 41.4
click at [1367, 278] on p "Roof Products" at bounding box center [1373, 279] width 68 height 15
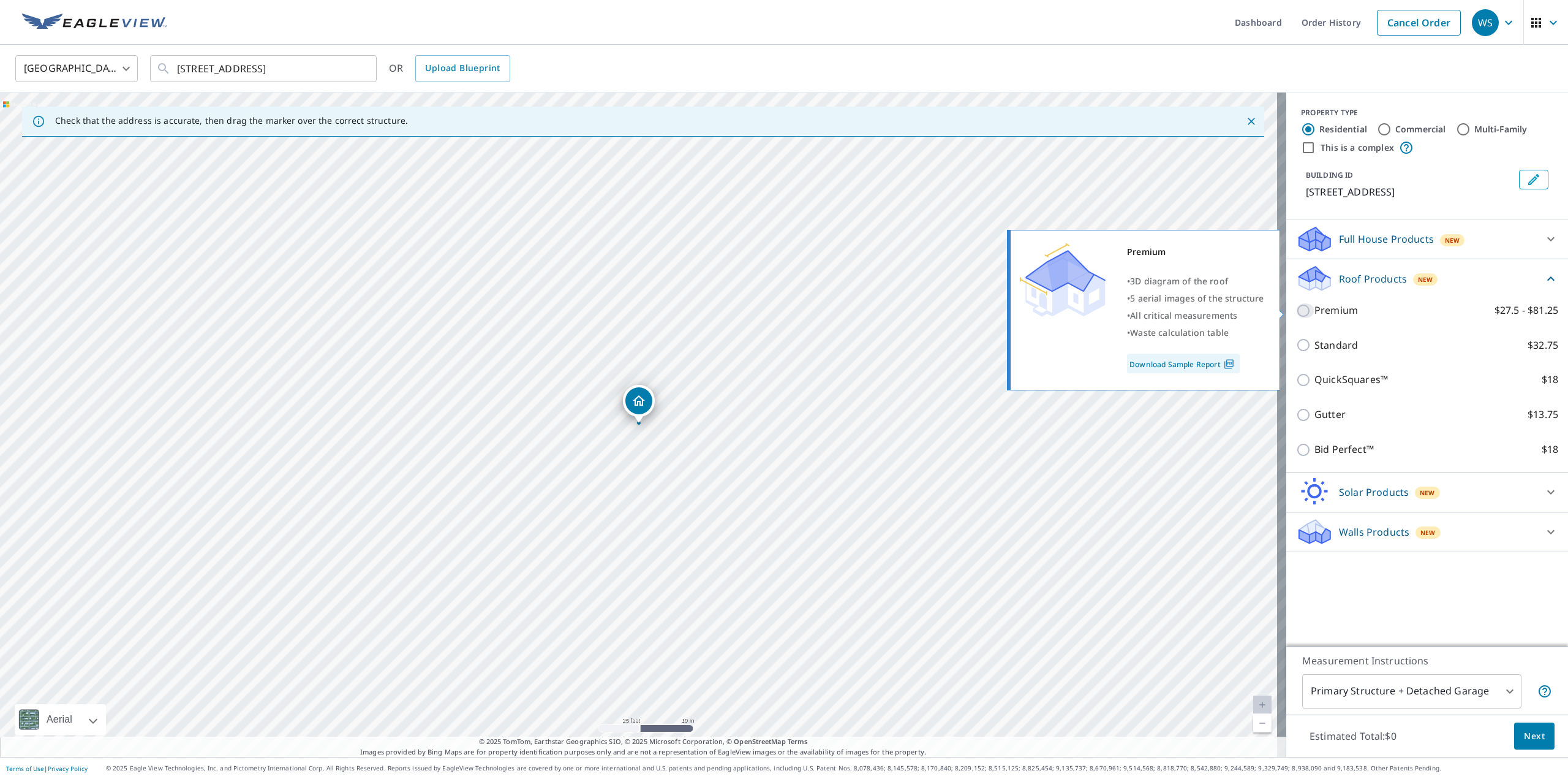
click at [1296, 307] on input "Premium $27.5 - $81.25" at bounding box center [1305, 310] width 18 height 15
checkbox input "true"
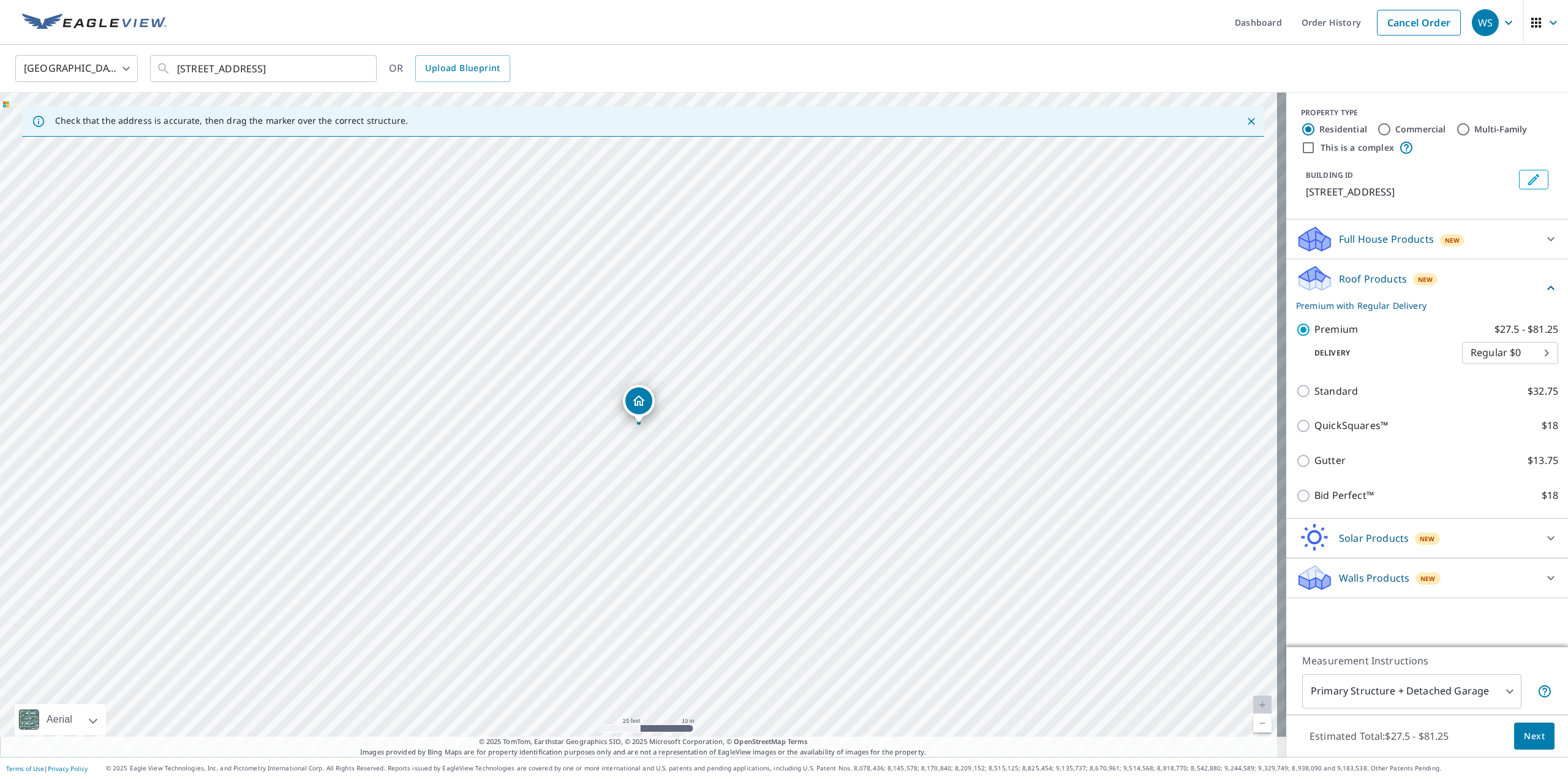
click at [1529, 740] on span "Next" at bounding box center [1534, 736] width 21 height 15
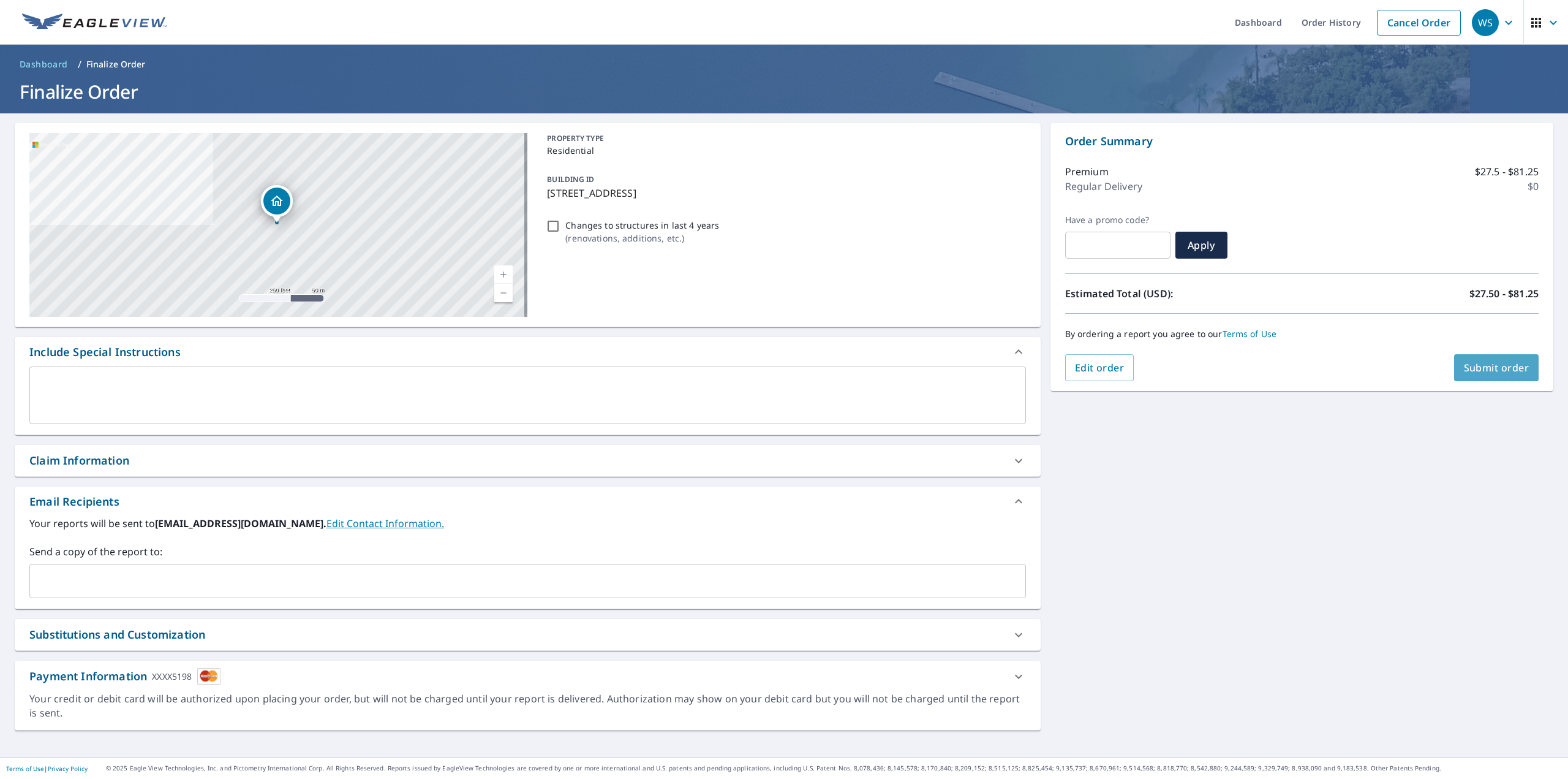
click at [1488, 365] on span "Submit order" at bounding box center [1497, 368] width 65 height 14
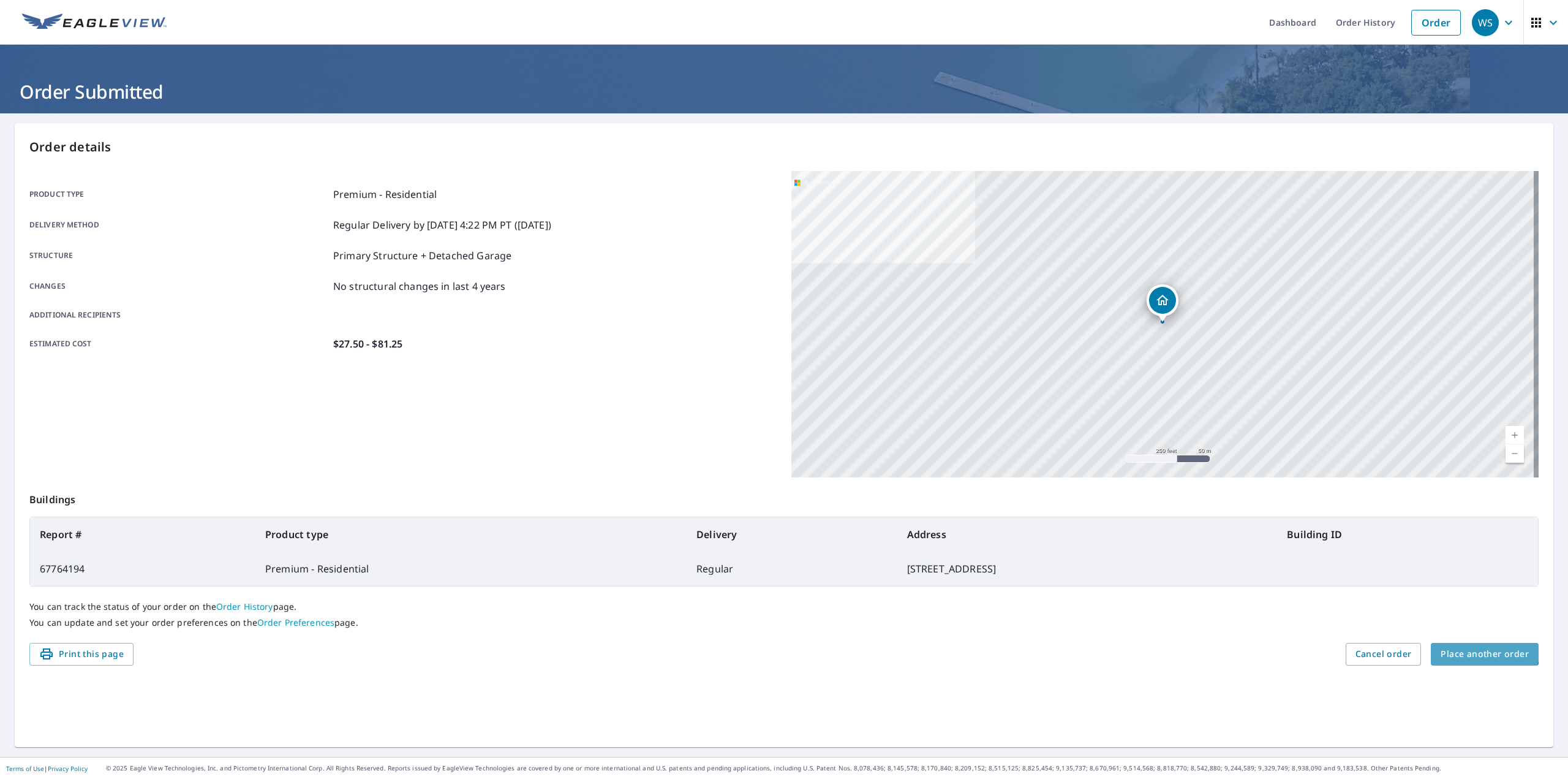
click at [1473, 648] on span "Place another order" at bounding box center [1484, 654] width 88 height 15
